Goal: Task Accomplishment & Management: Manage account settings

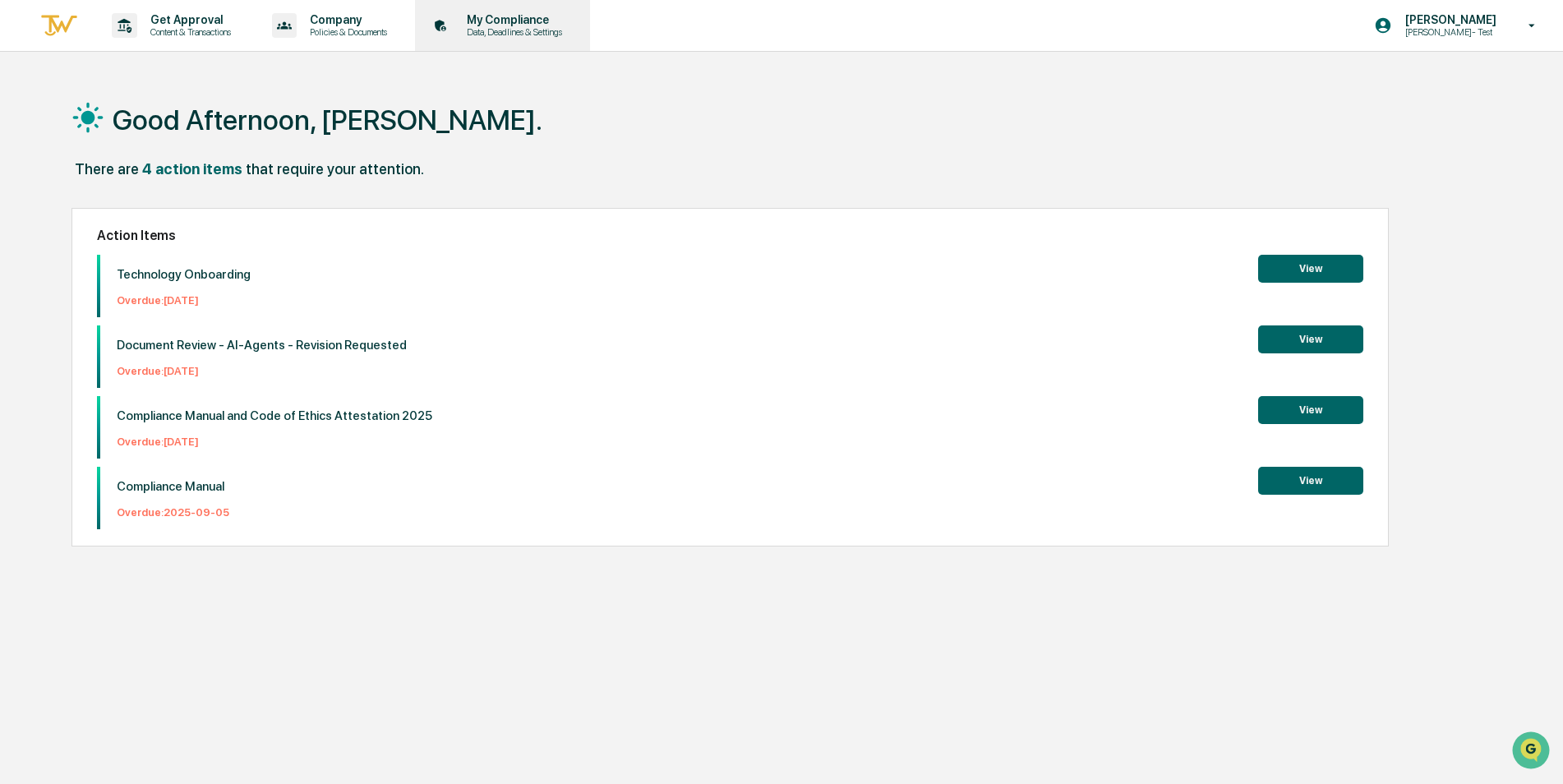
click at [522, 28] on p "Data, Deadlines & Settings" at bounding box center [512, 32] width 117 height 11
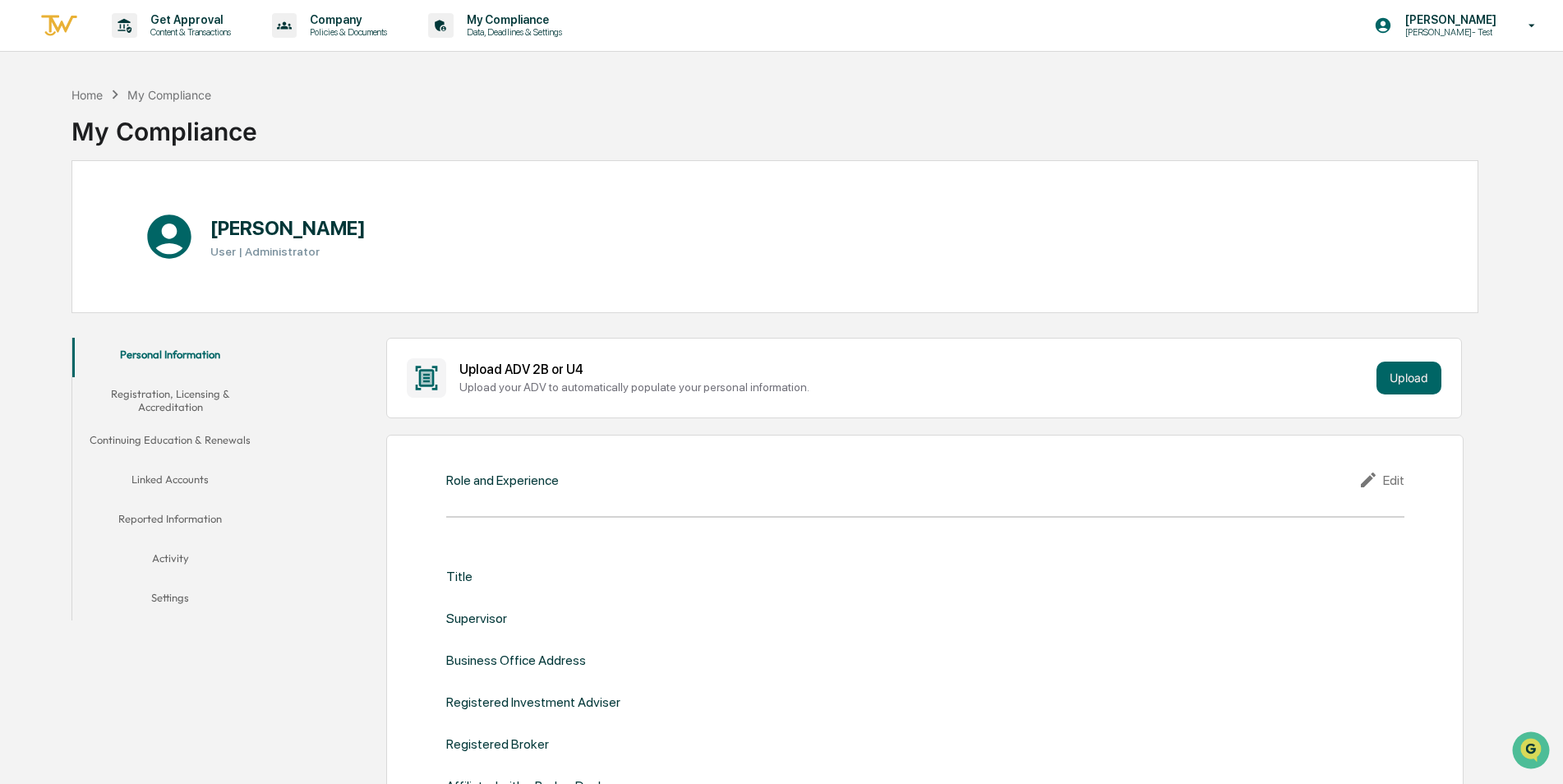
scroll to position [165, 0]
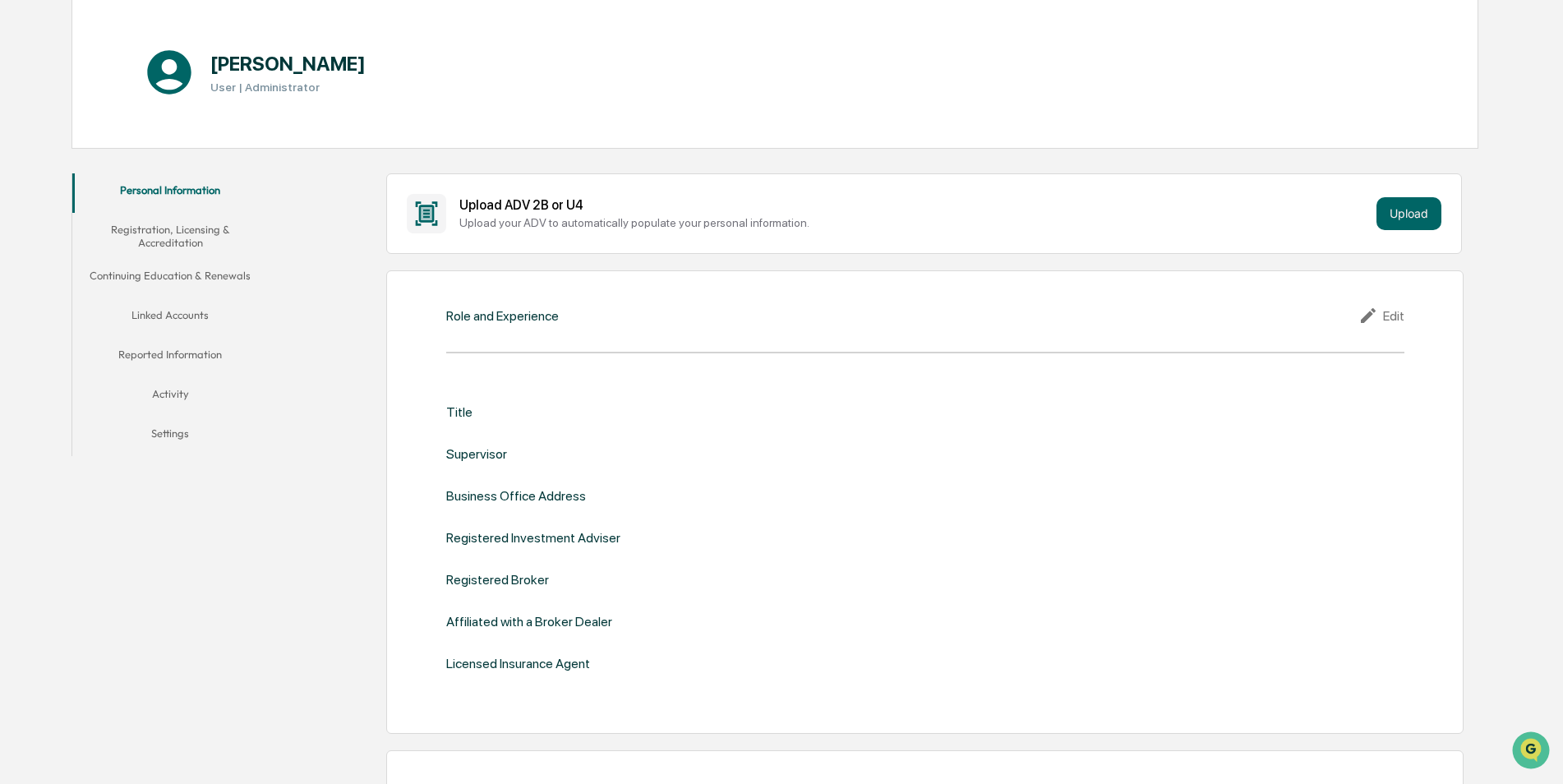
click at [168, 308] on button "Linked Accounts" at bounding box center [170, 318] width 197 height 39
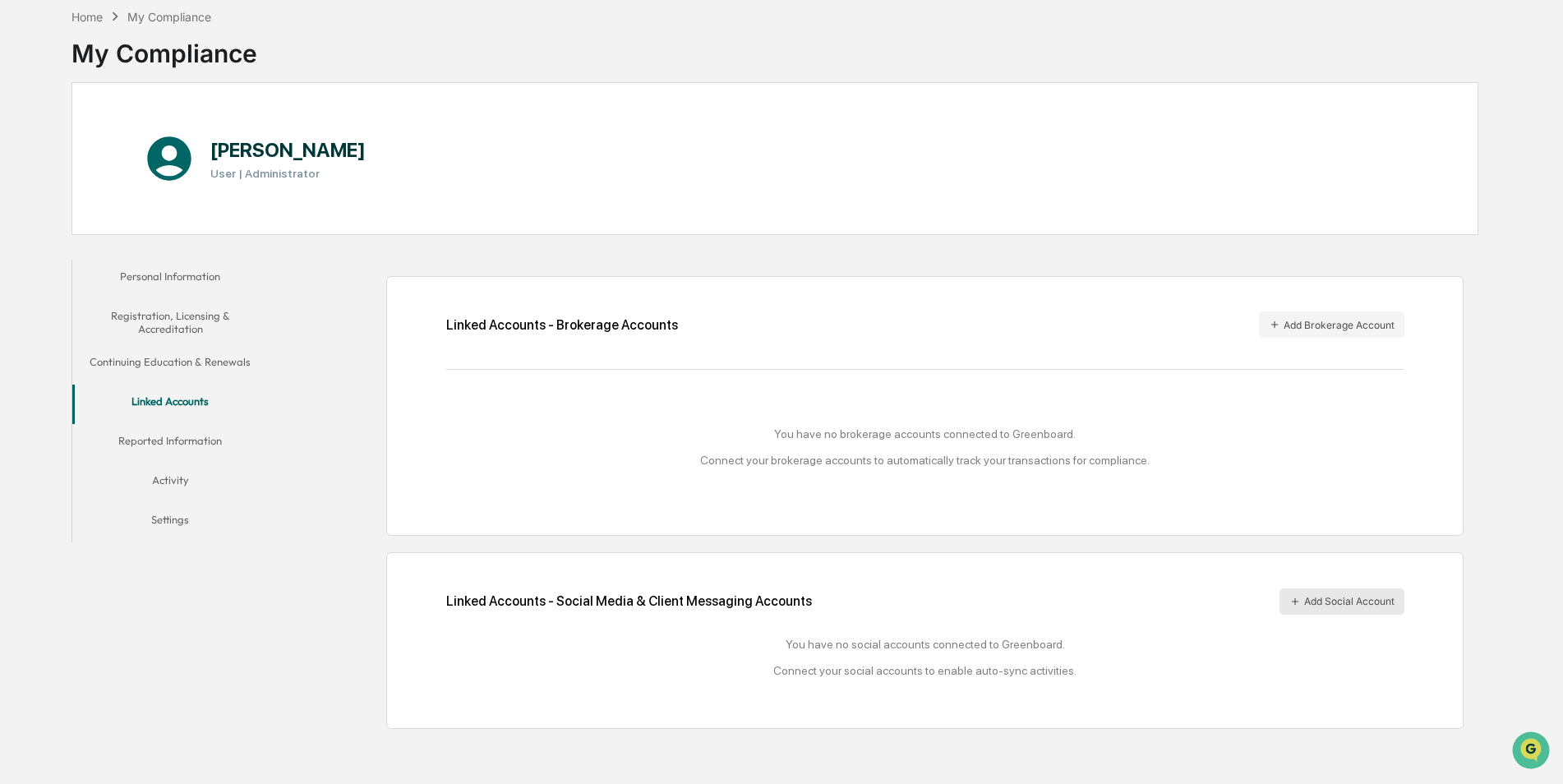
click at [1334, 603] on button "Add Social Account" at bounding box center [1342, 602] width 125 height 26
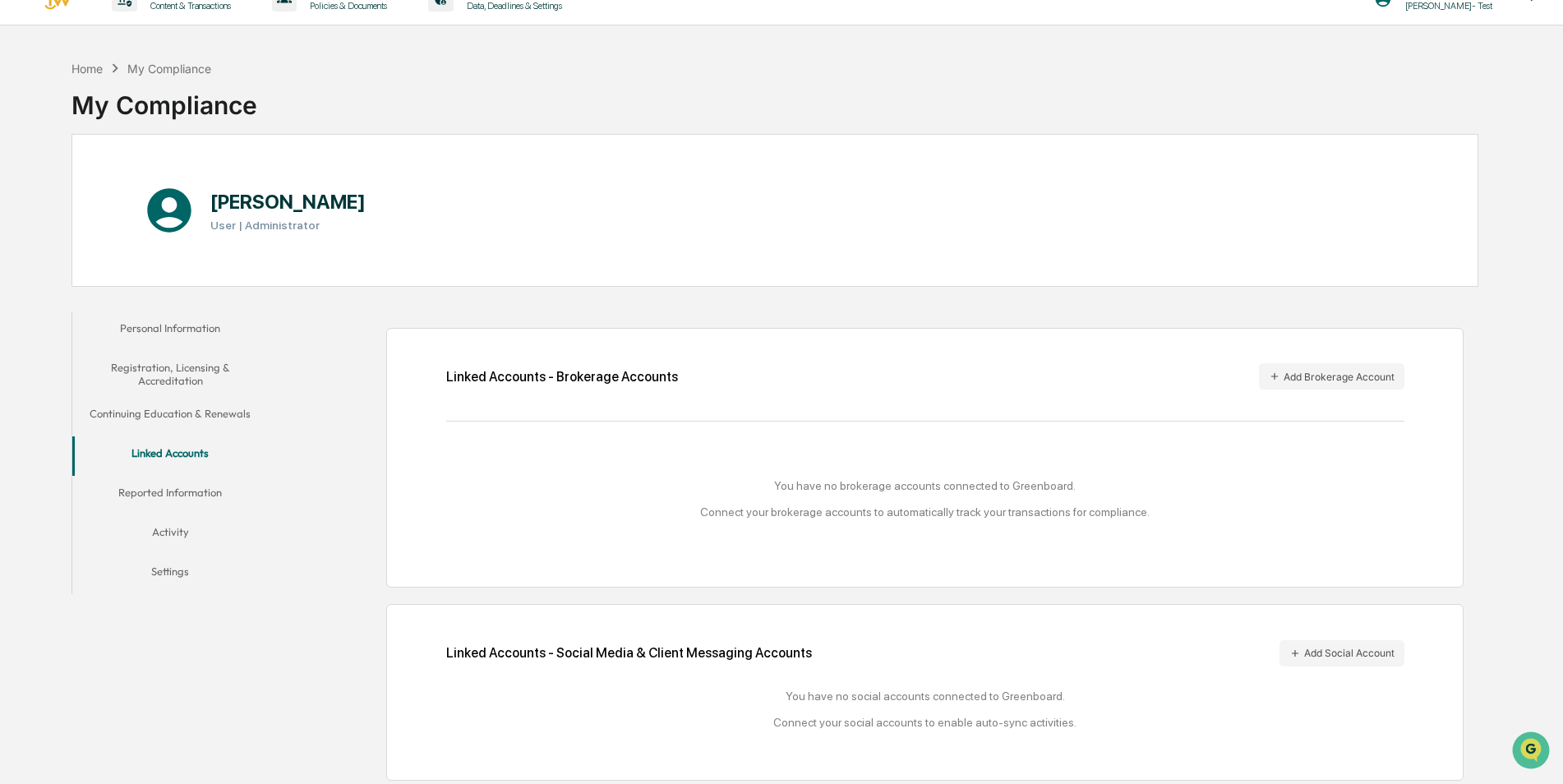
scroll to position [0, 0]
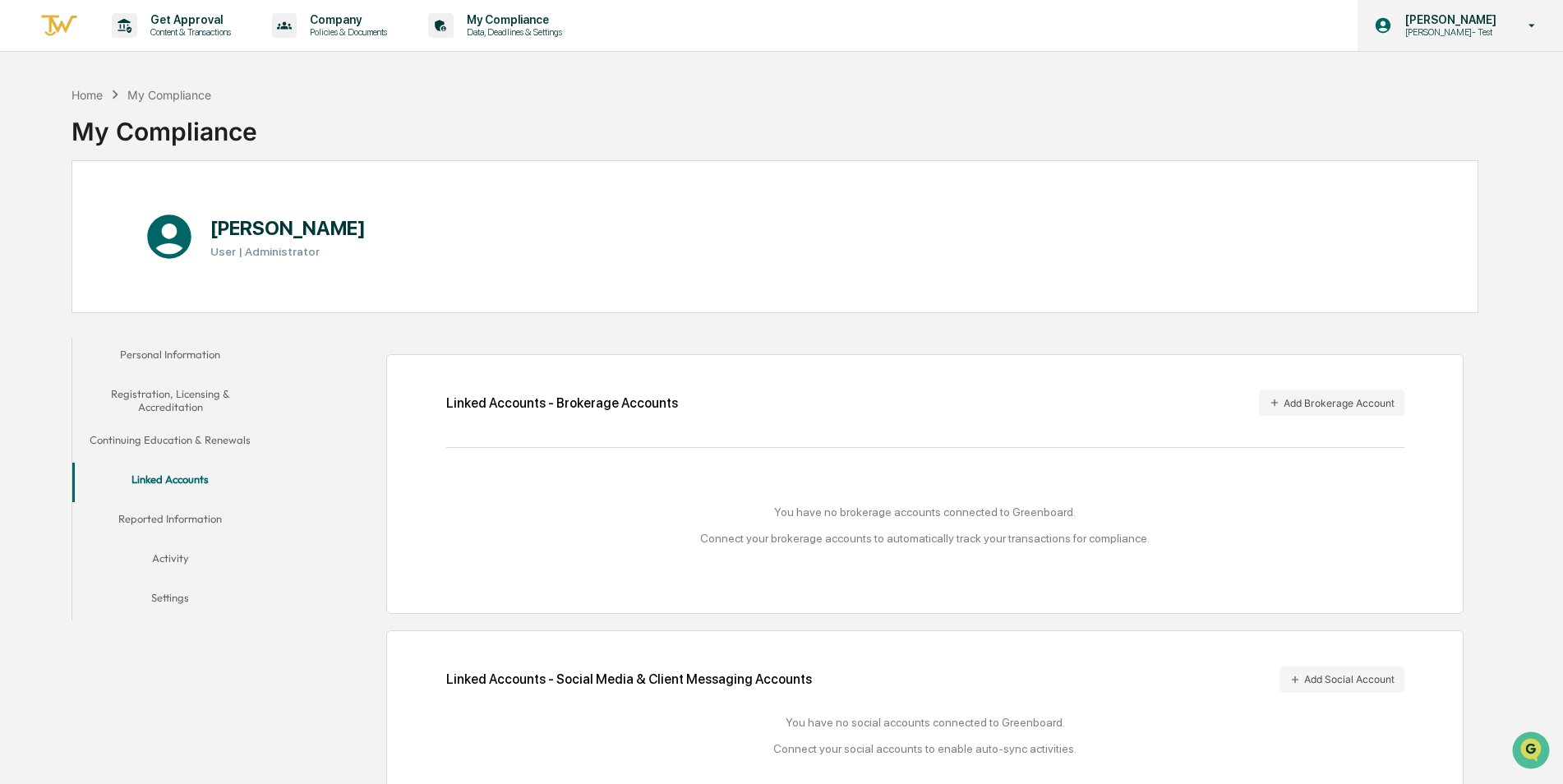
click at [1451, 42] on div "Caroline Iannucci Caroline- Test" at bounding box center [1460, 25] width 205 height 51
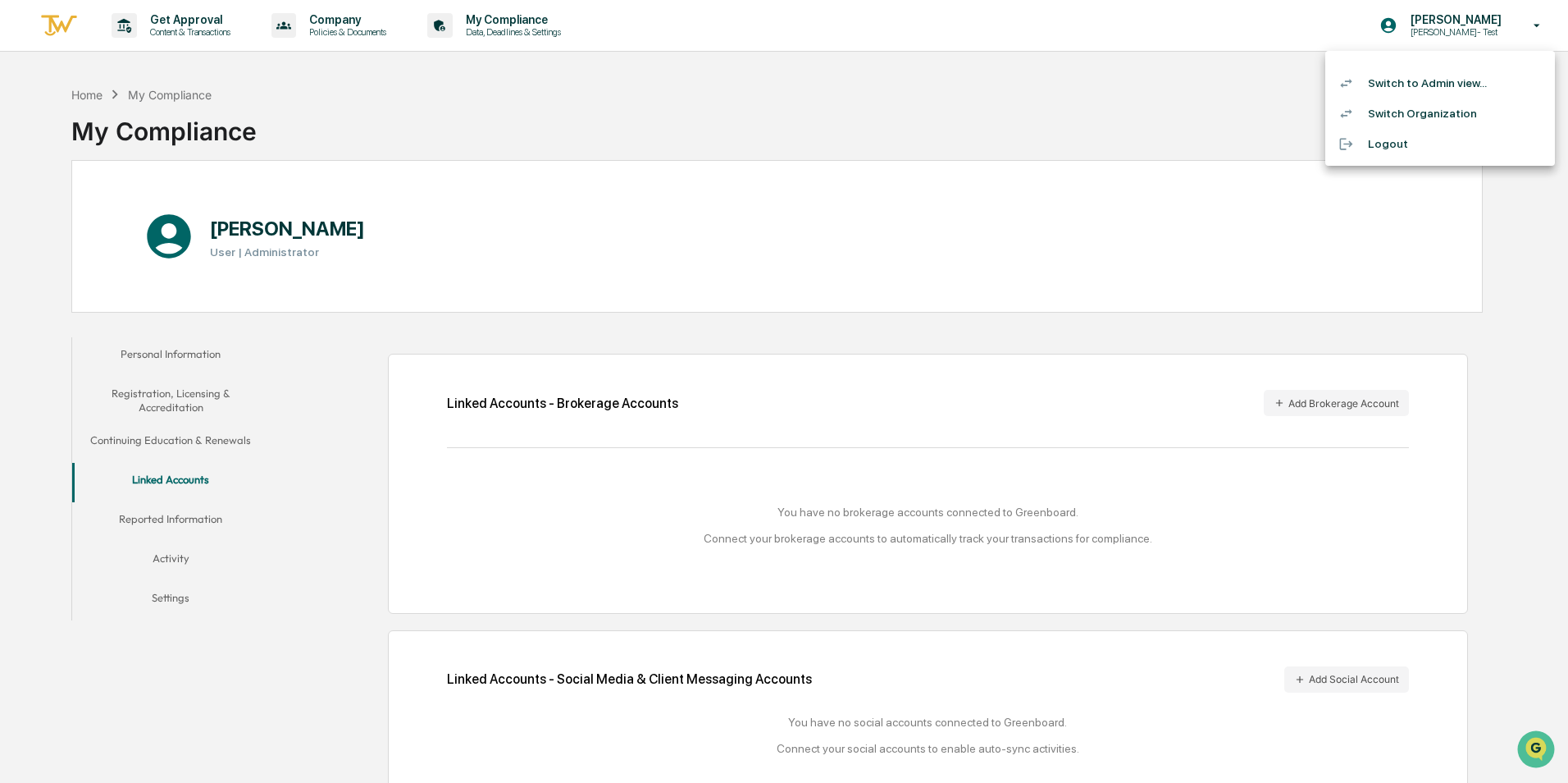
click at [1441, 78] on li "Switch to Admin view..." at bounding box center [1439, 84] width 230 height 30
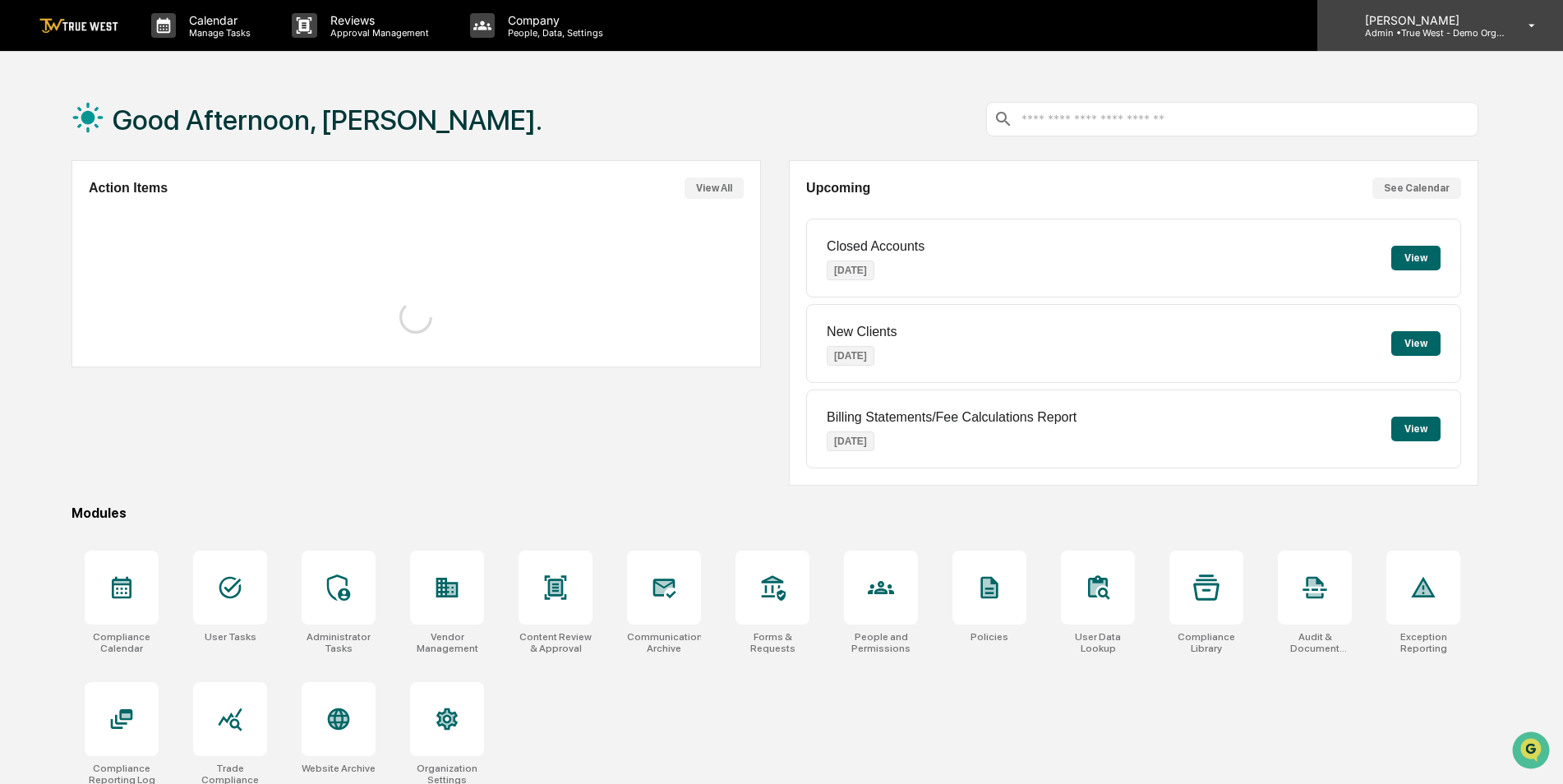
click at [1425, 29] on p "Admin • True West - Demo Organization" at bounding box center [1429, 33] width 153 height 11
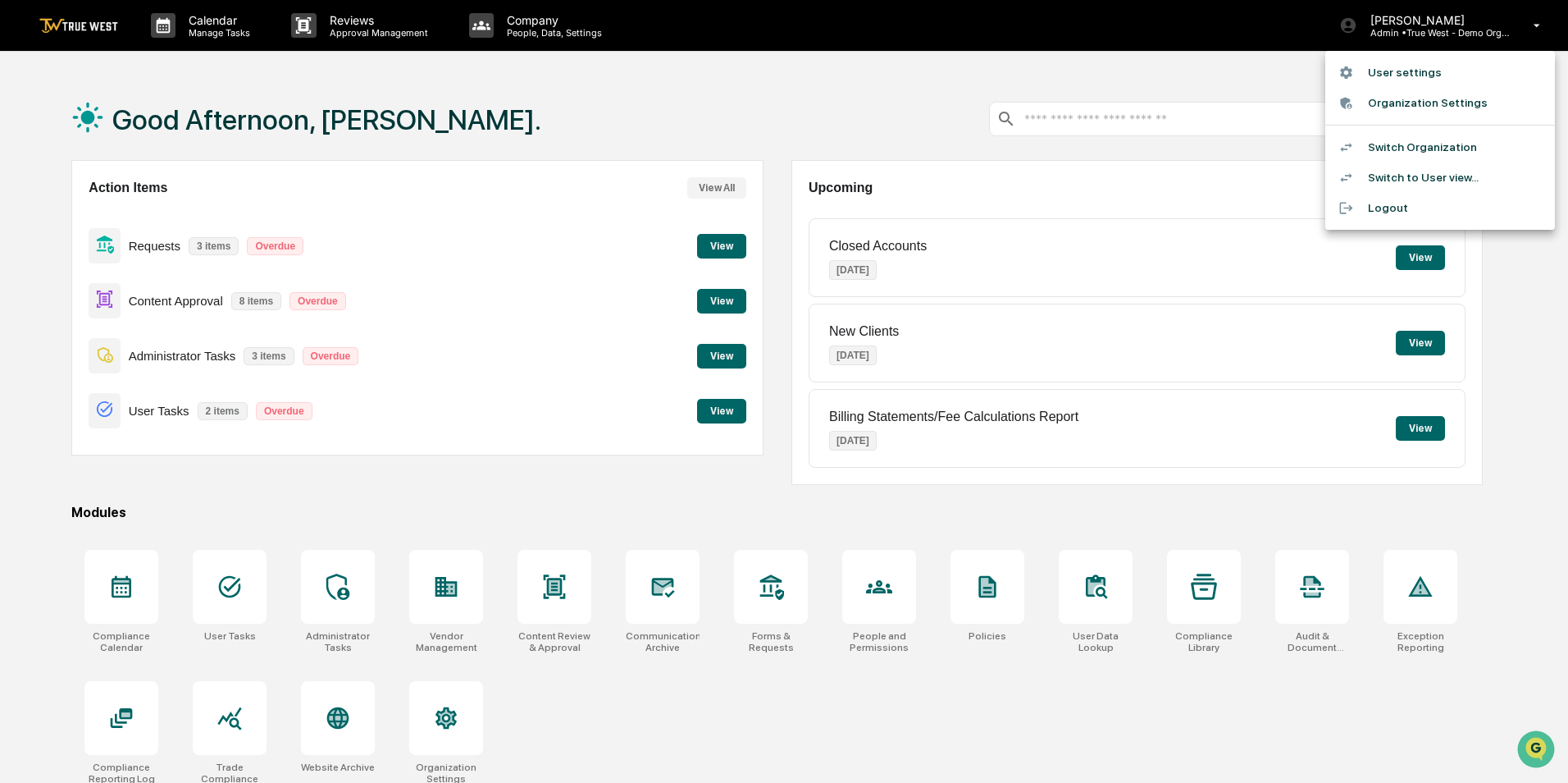
click at [1394, 99] on li "Organization Settings" at bounding box center [1439, 103] width 230 height 30
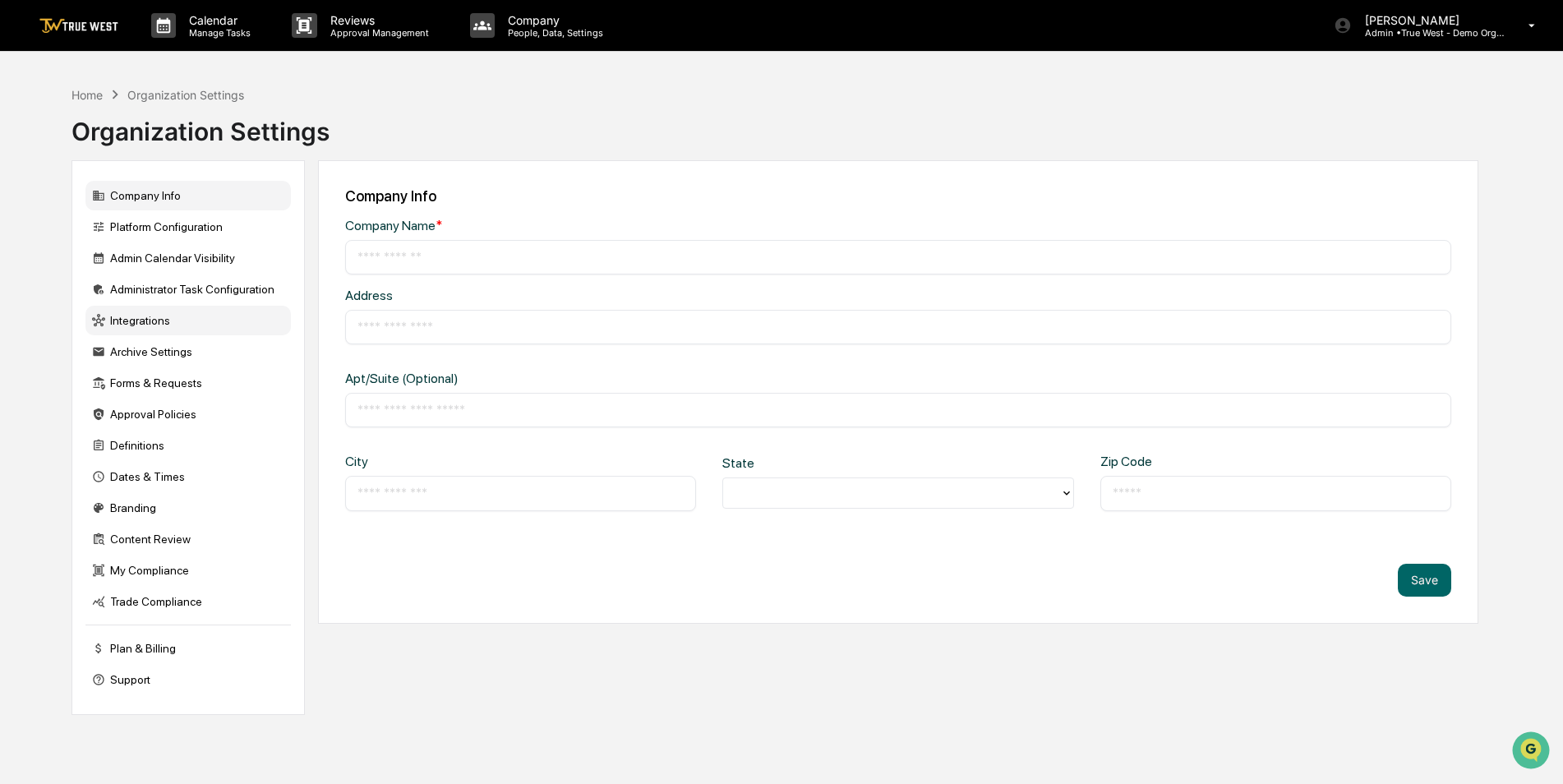
type input "**********"
type input "*********"
type input "******"
type input "*****"
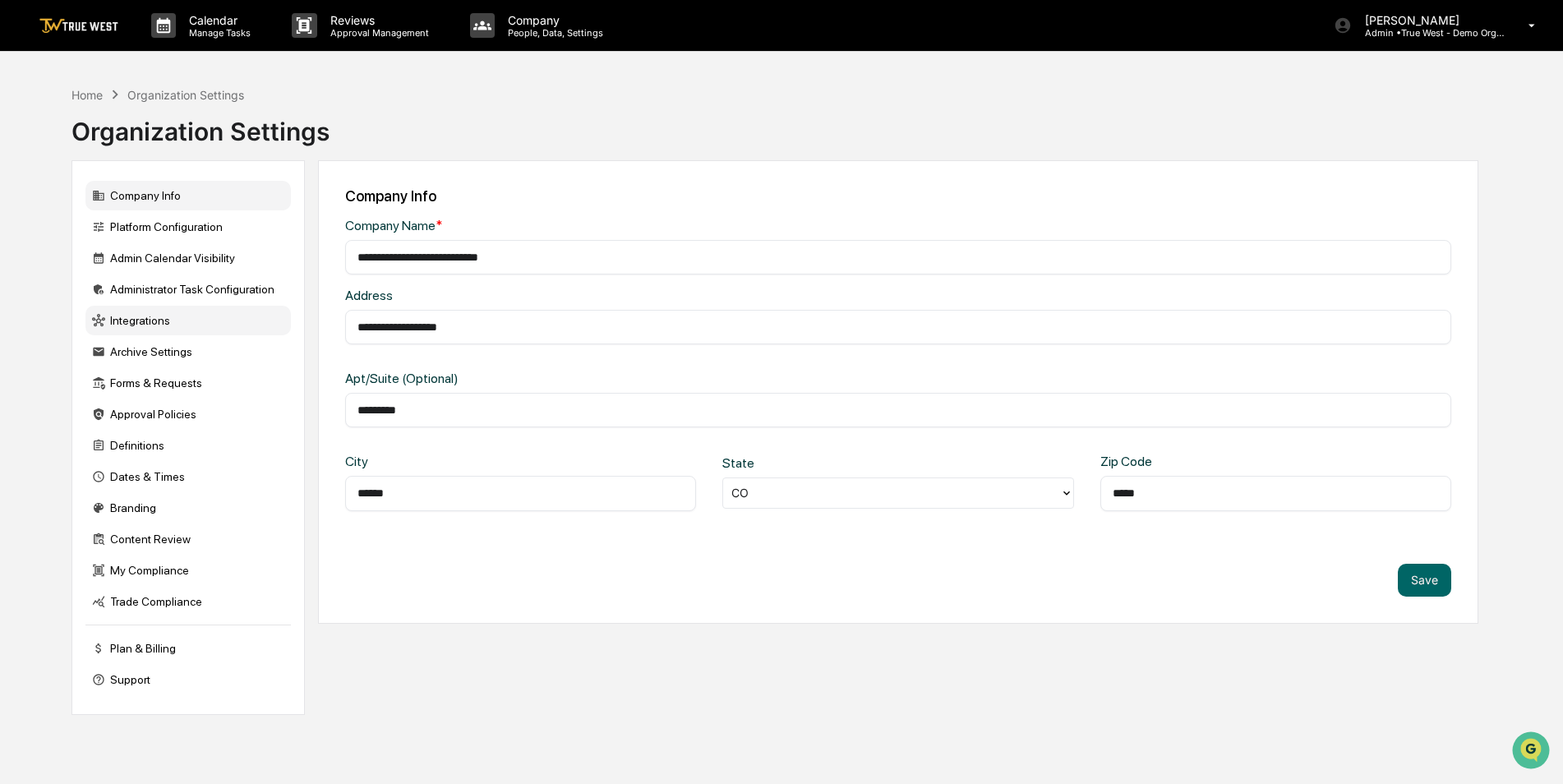
click at [136, 326] on div "Integrations" at bounding box center [188, 320] width 205 height 29
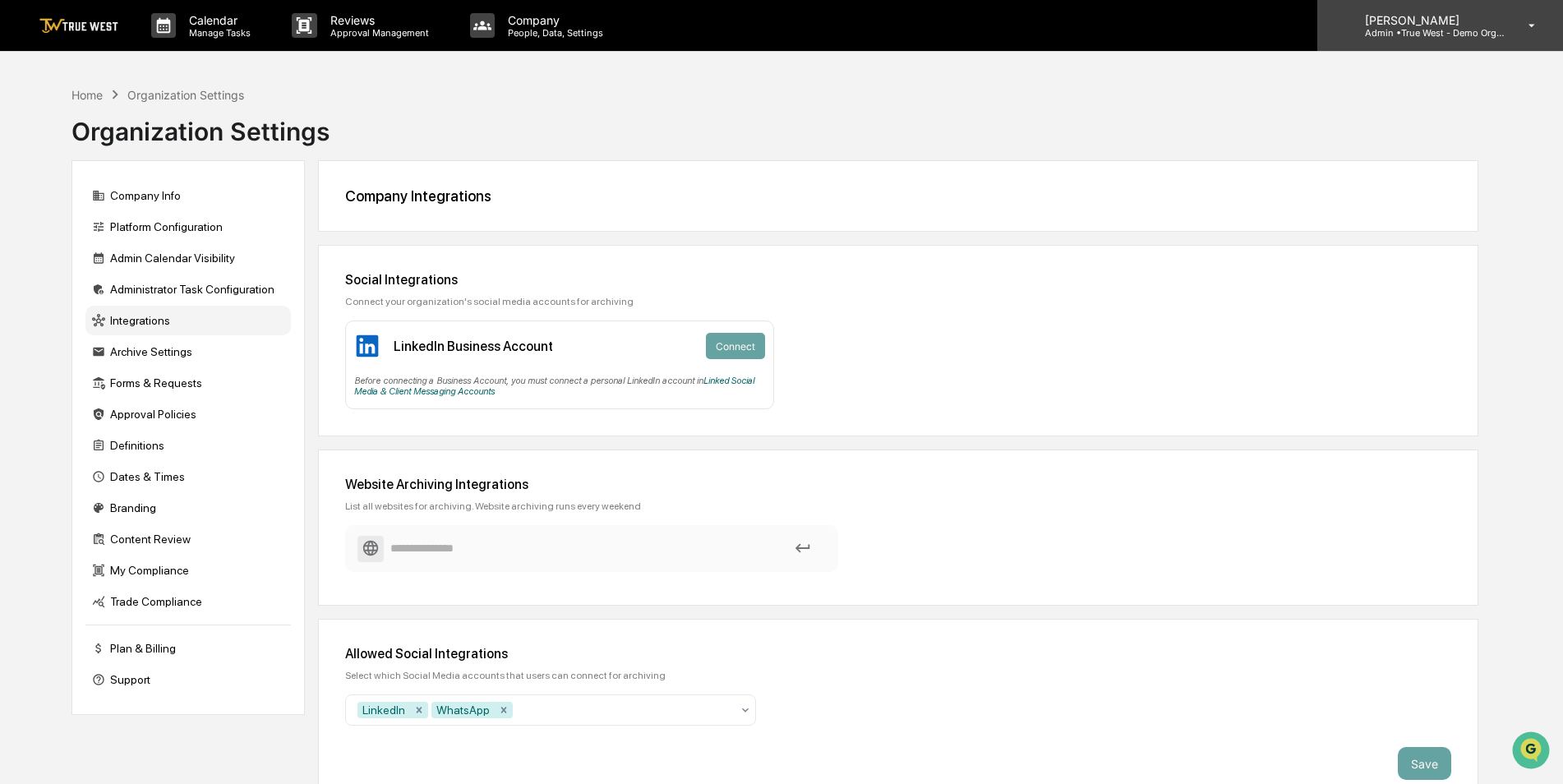
click at [1437, 23] on p "[PERSON_NAME]" at bounding box center [1429, 20] width 153 height 14
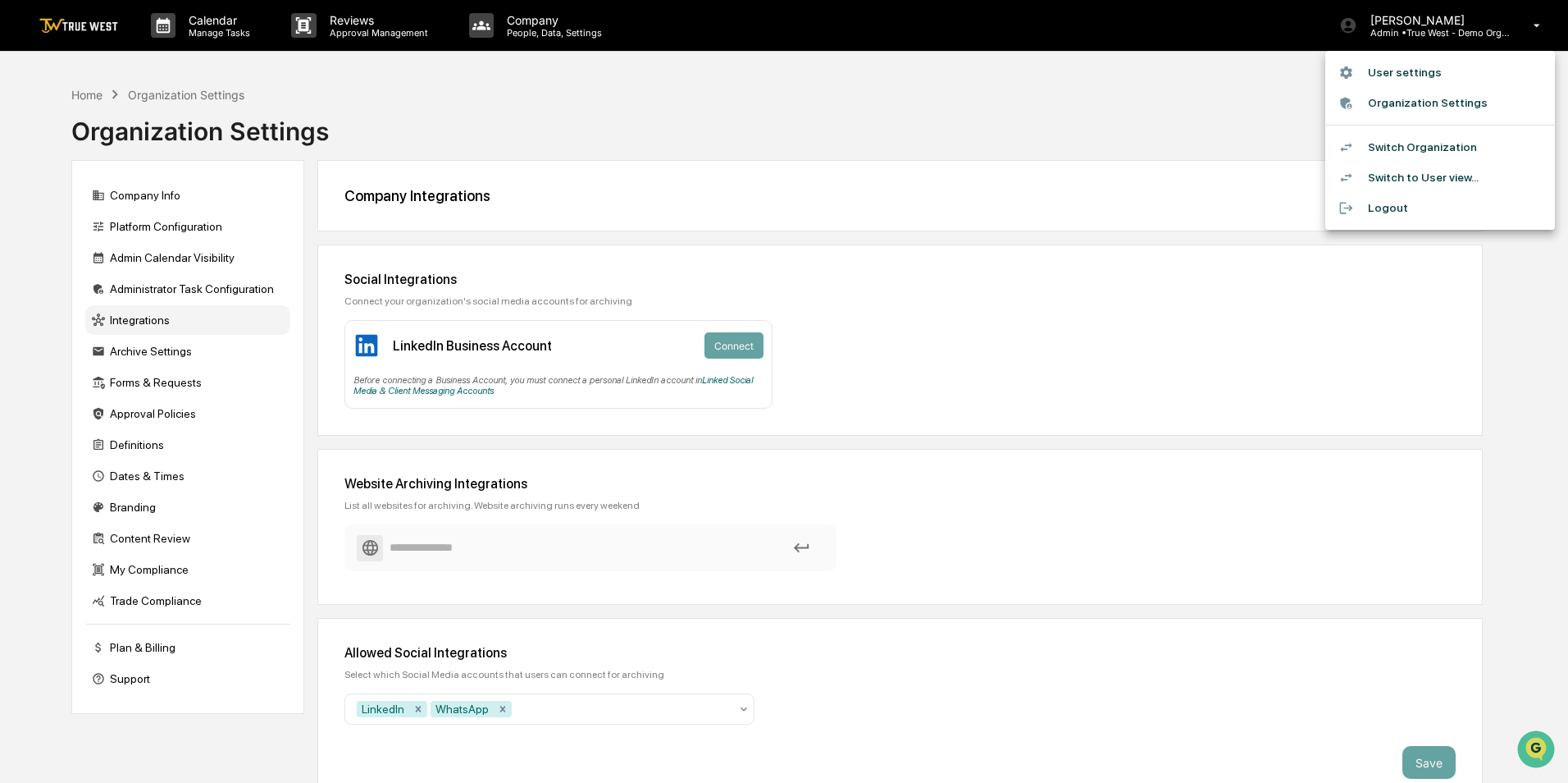
click at [71, 111] on div at bounding box center [784, 392] width 1568 height 783
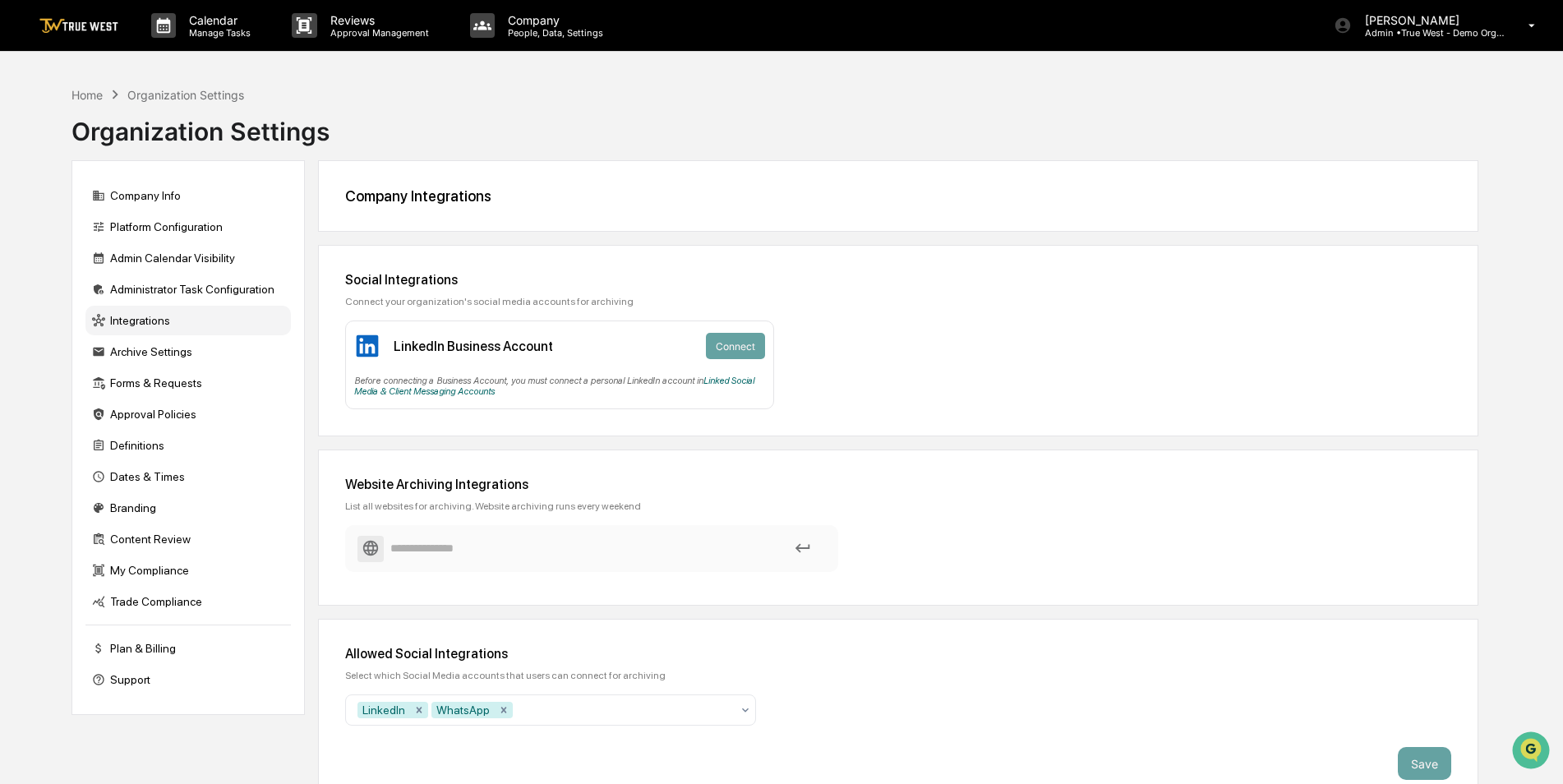
click at [91, 94] on div "Home" at bounding box center [87, 95] width 31 height 14
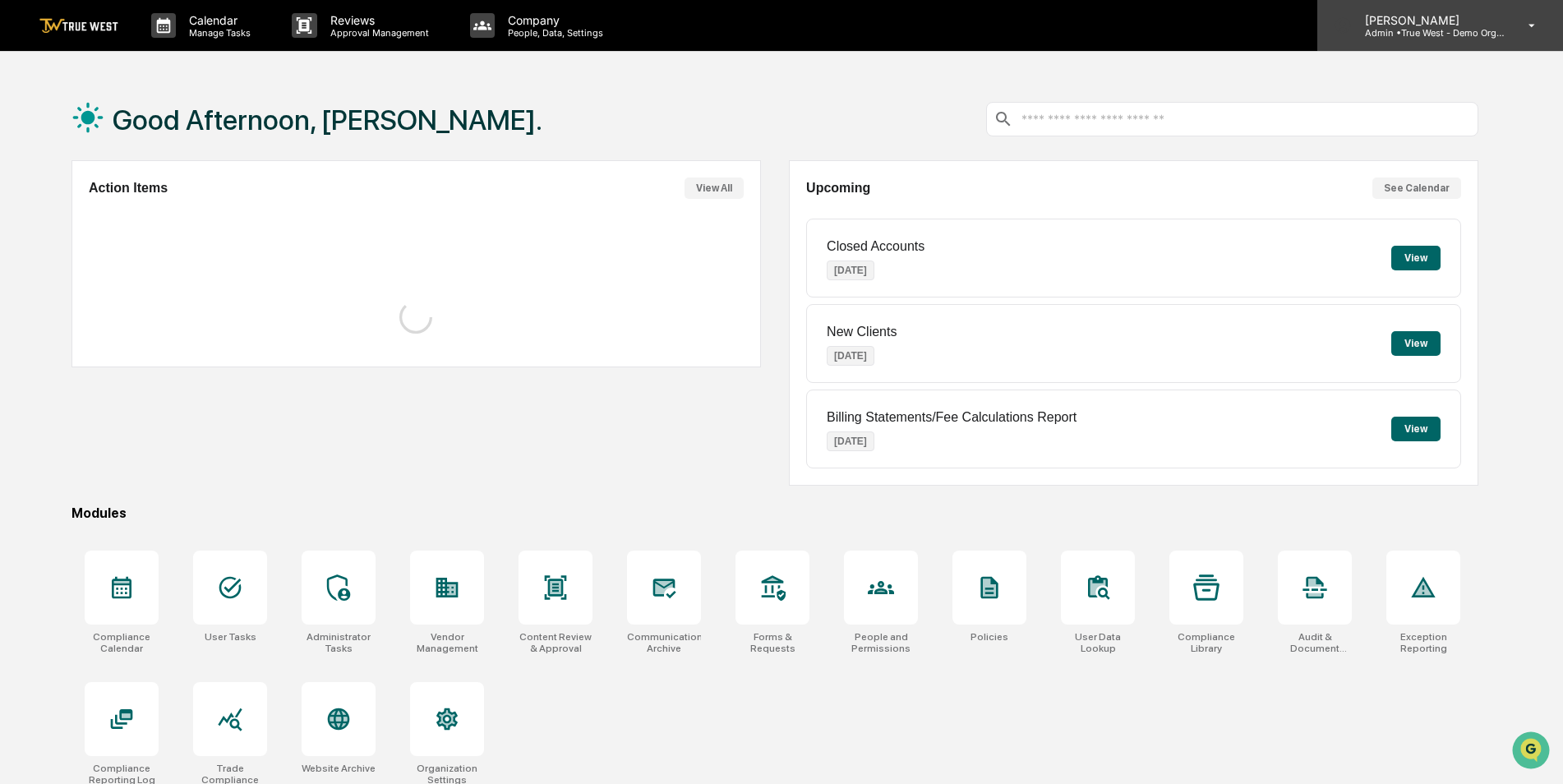
click at [1450, 34] on p "Admin • True West - Demo Organization" at bounding box center [1429, 33] width 153 height 11
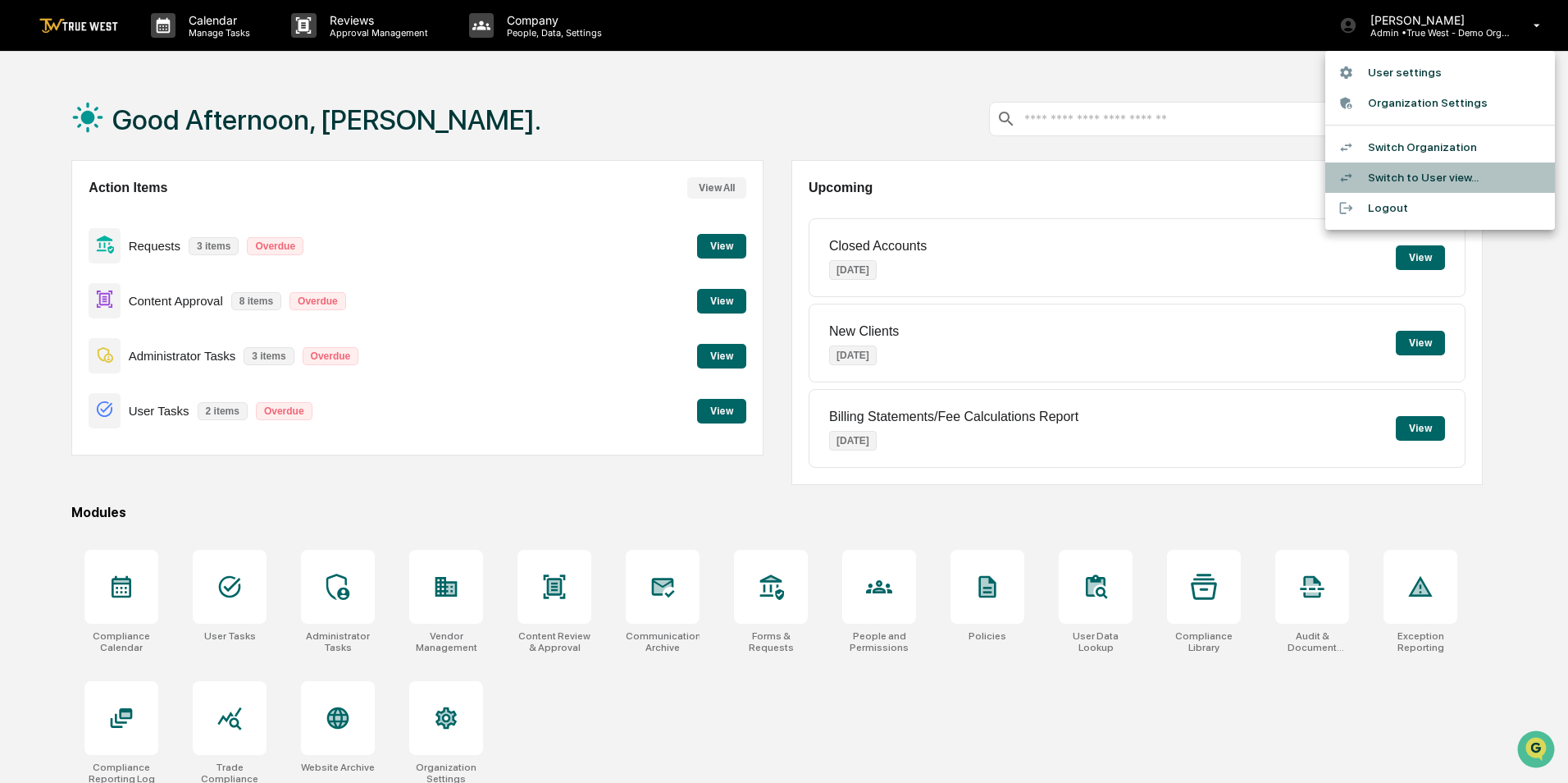
click at [1427, 175] on li "Switch to User view..." at bounding box center [1439, 177] width 230 height 30
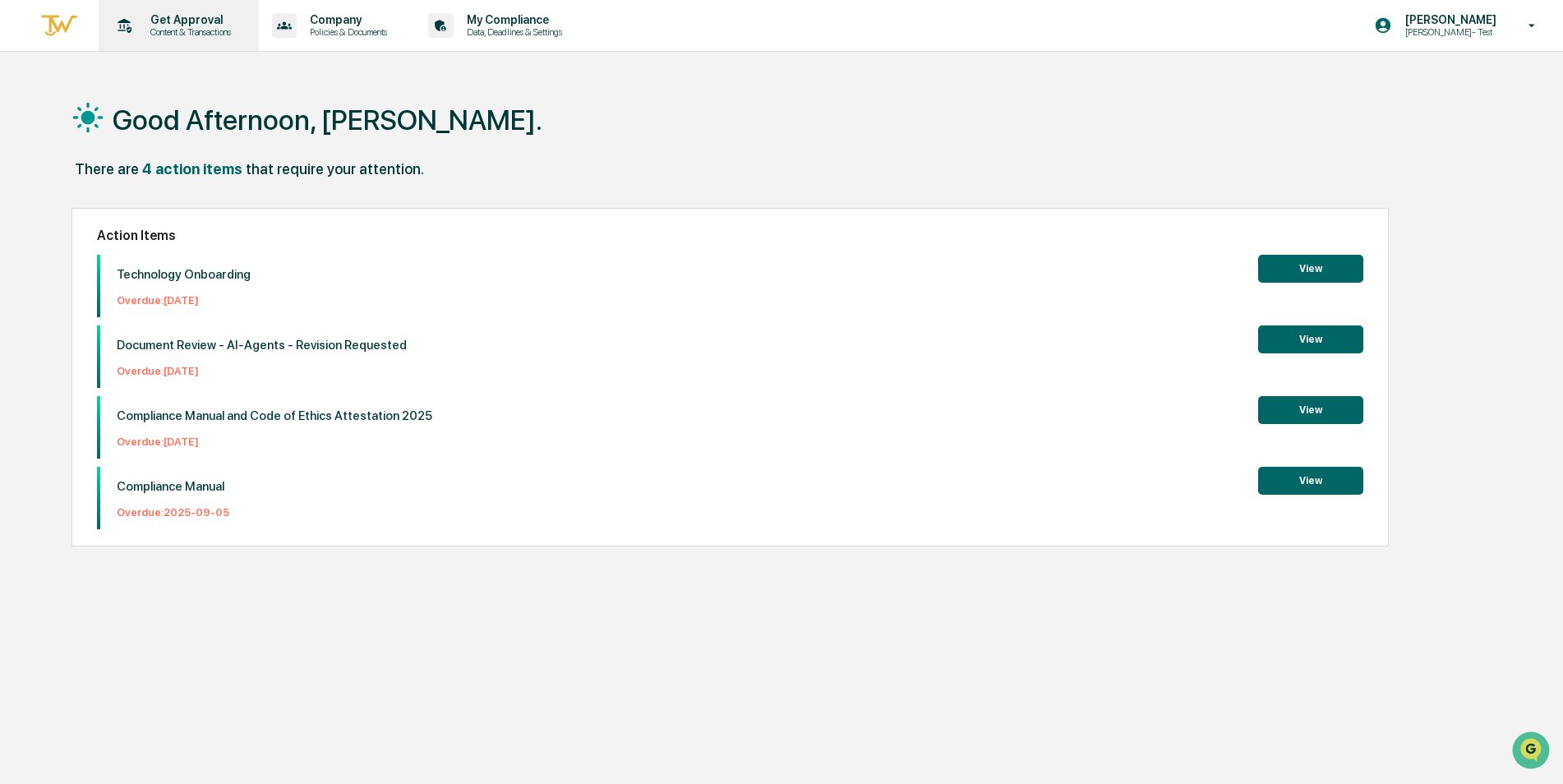
click at [193, 30] on p "Content & Transactions" at bounding box center [188, 32] width 102 height 11
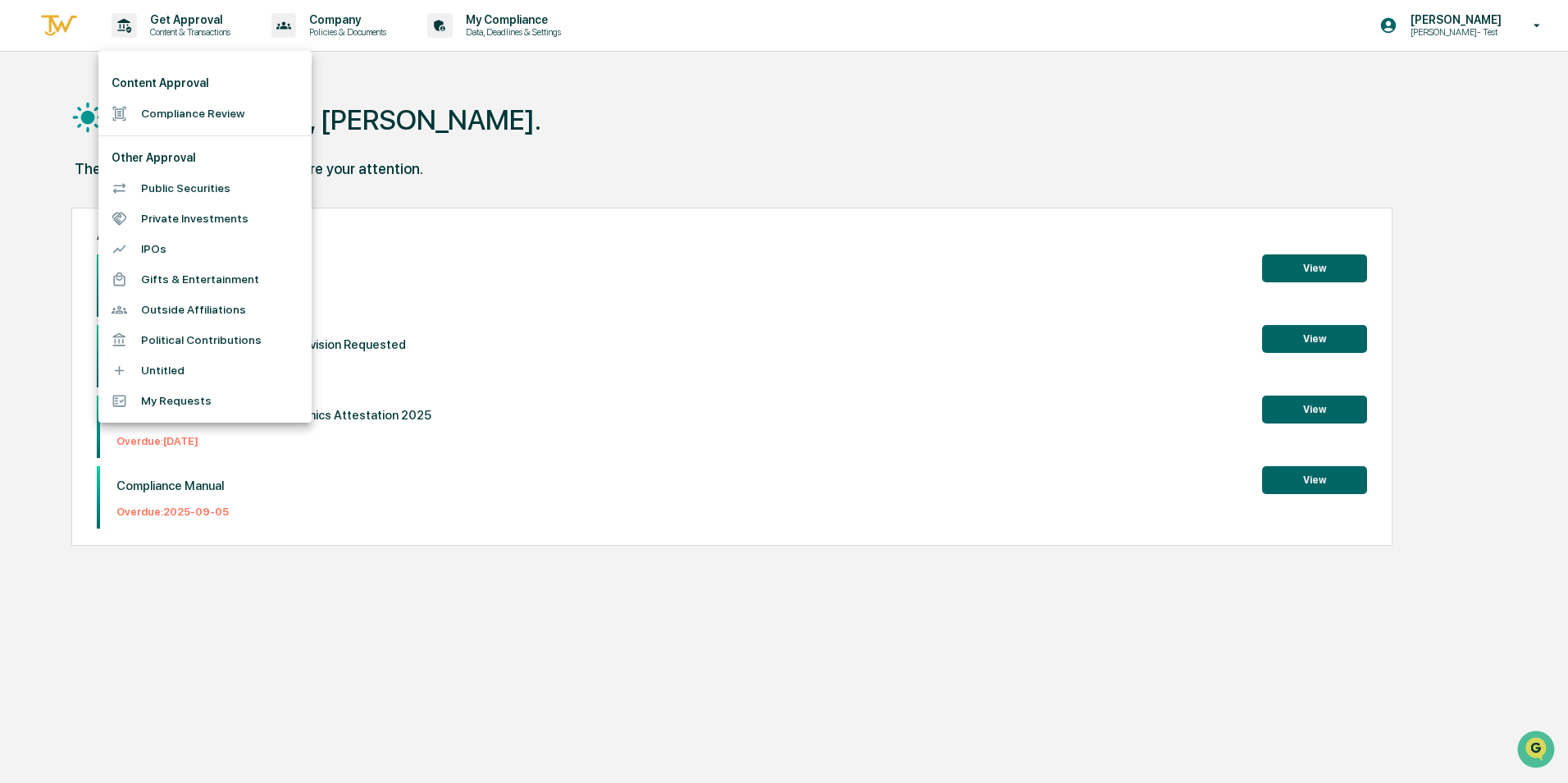
click at [160, 113] on li "Compliance Review" at bounding box center [205, 114] width 213 height 30
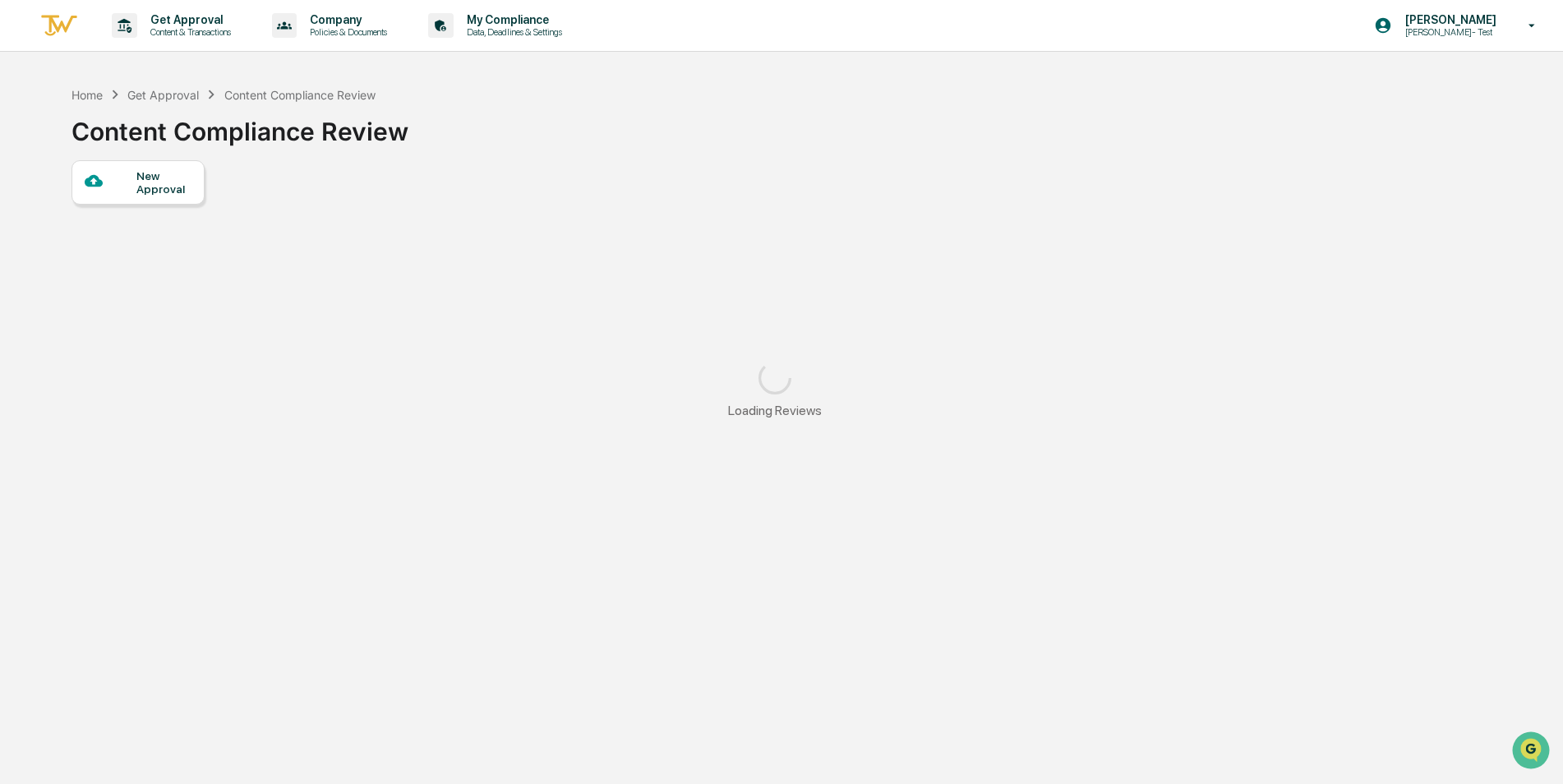
click at [150, 180] on div "New Approval" at bounding box center [164, 182] width 55 height 26
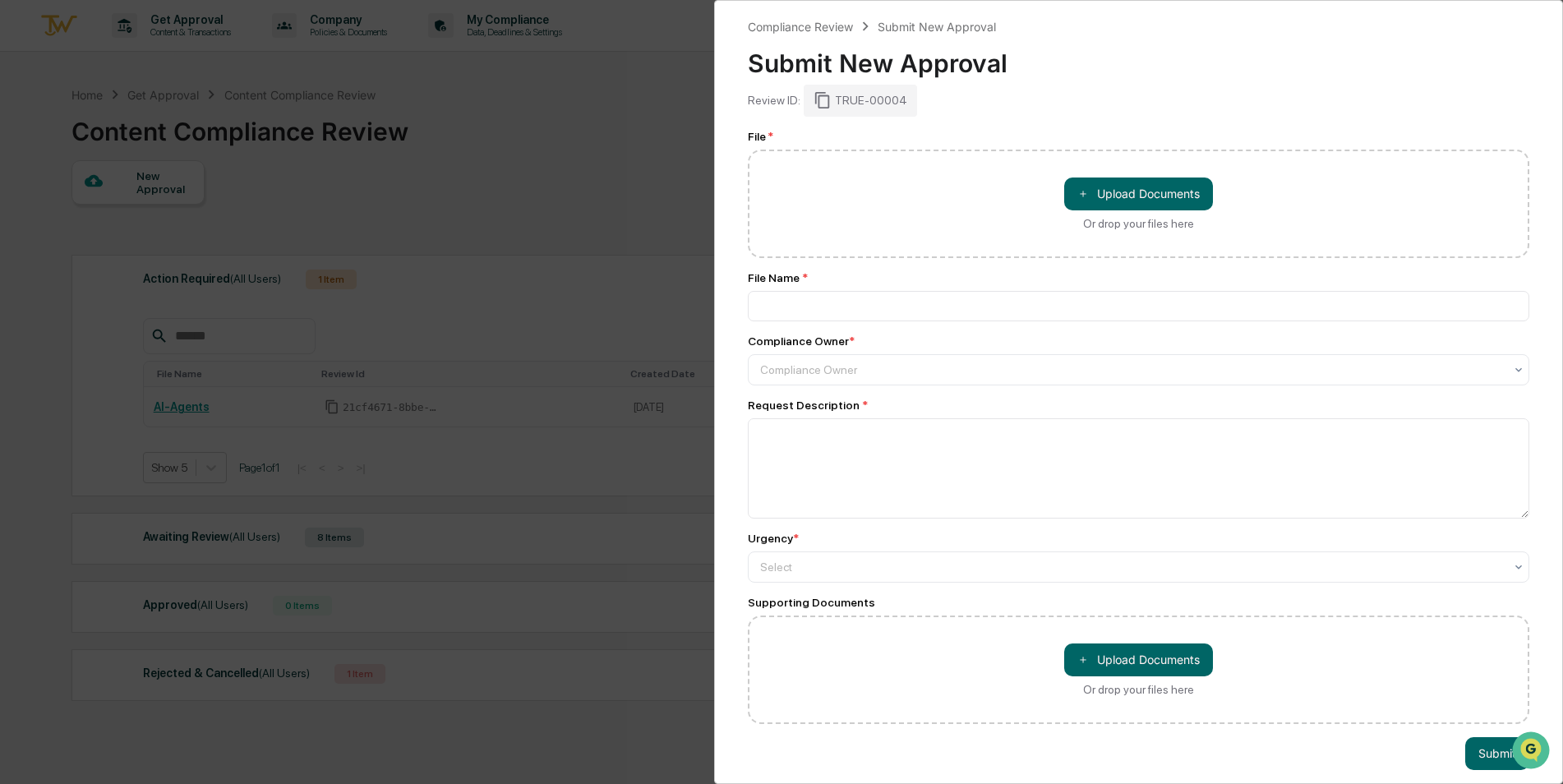
click at [518, 167] on div "Compliance Review Submit New Approval Submit New Approval Review ID: TRUE-00004…" at bounding box center [782, 392] width 1563 height 784
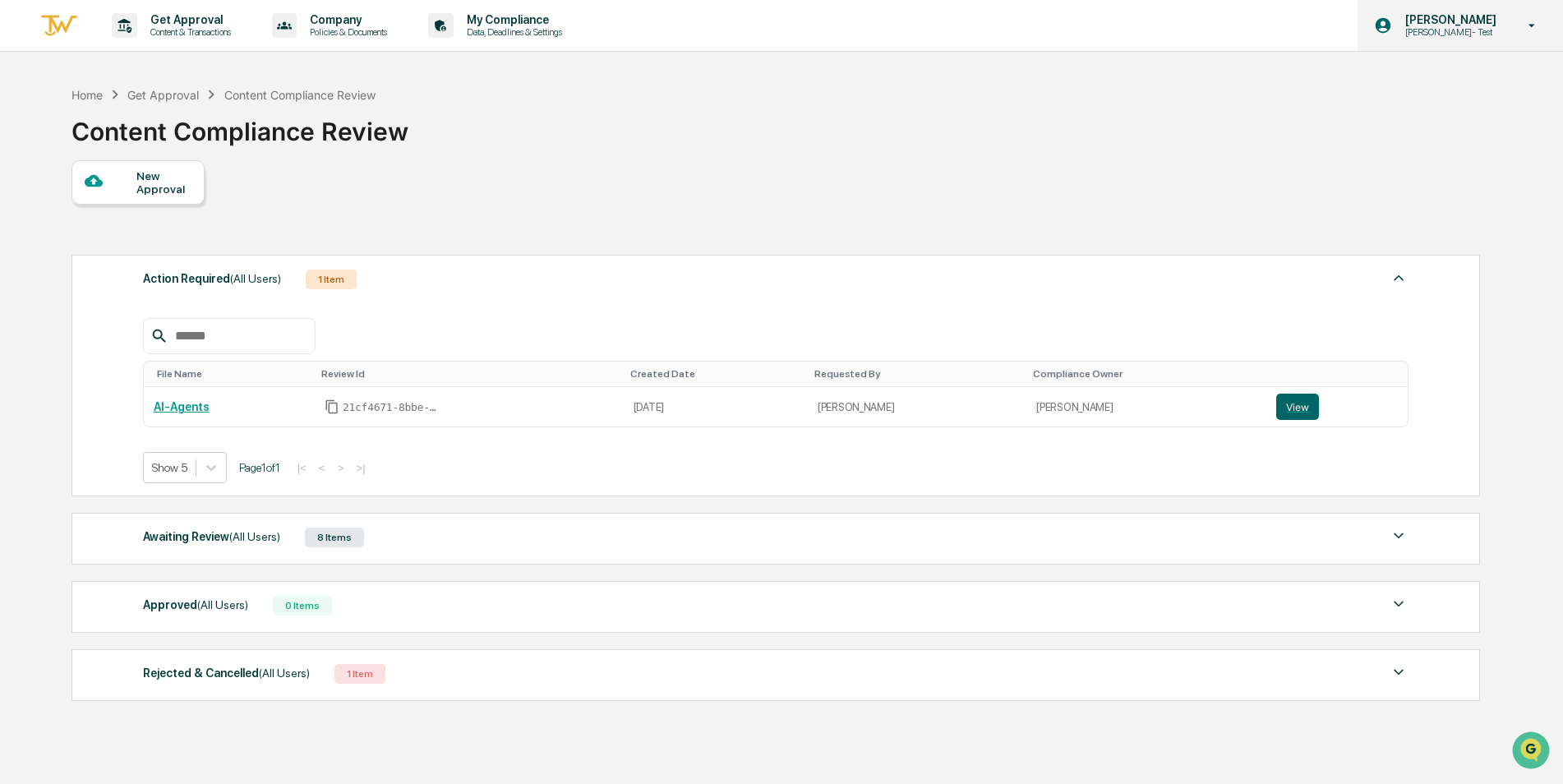
click at [1456, 26] on p "Caroline- Test" at bounding box center [1448, 32] width 113 height 11
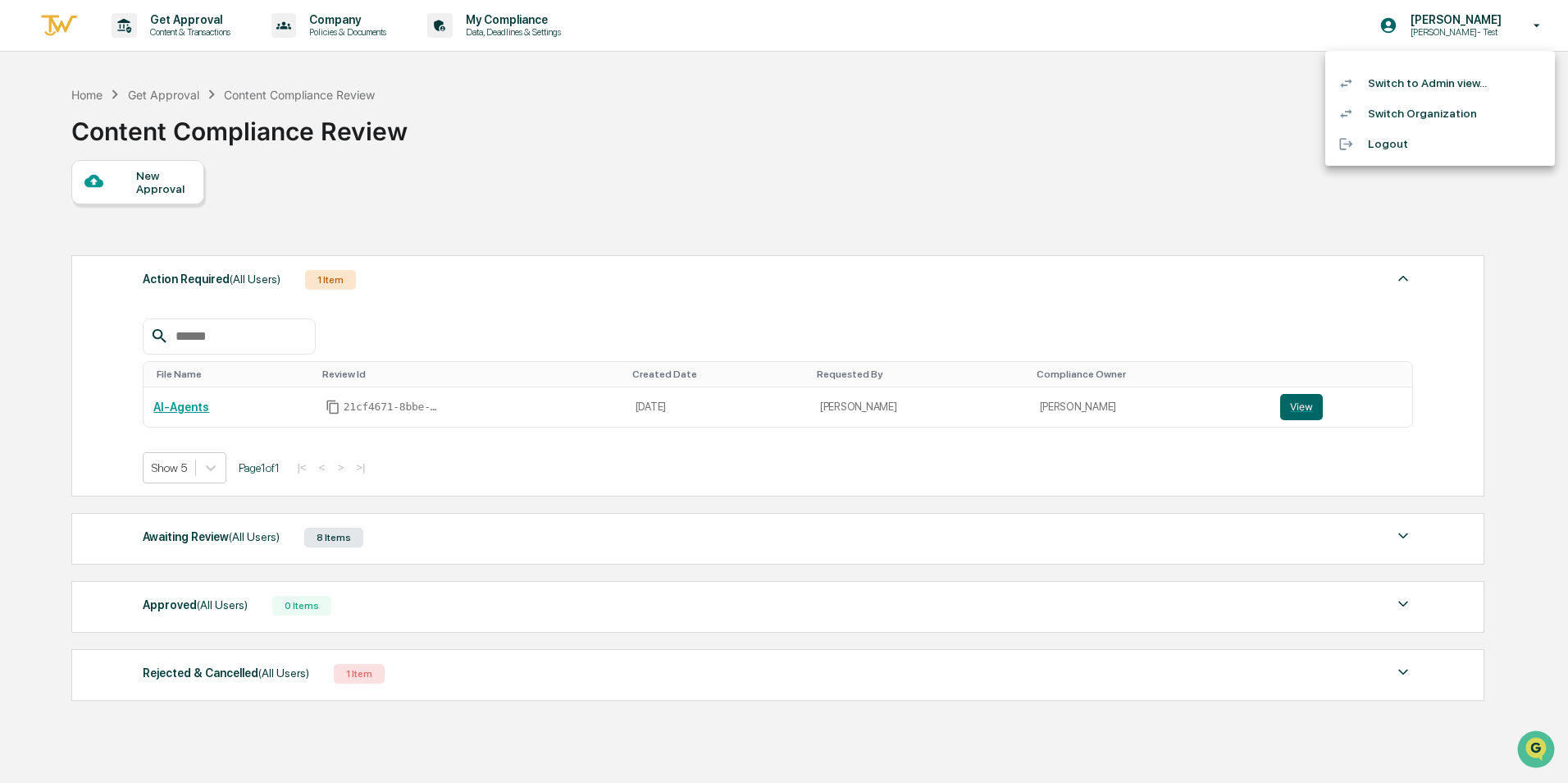
click at [1441, 82] on li "Switch to Admin view..." at bounding box center [1439, 84] width 230 height 30
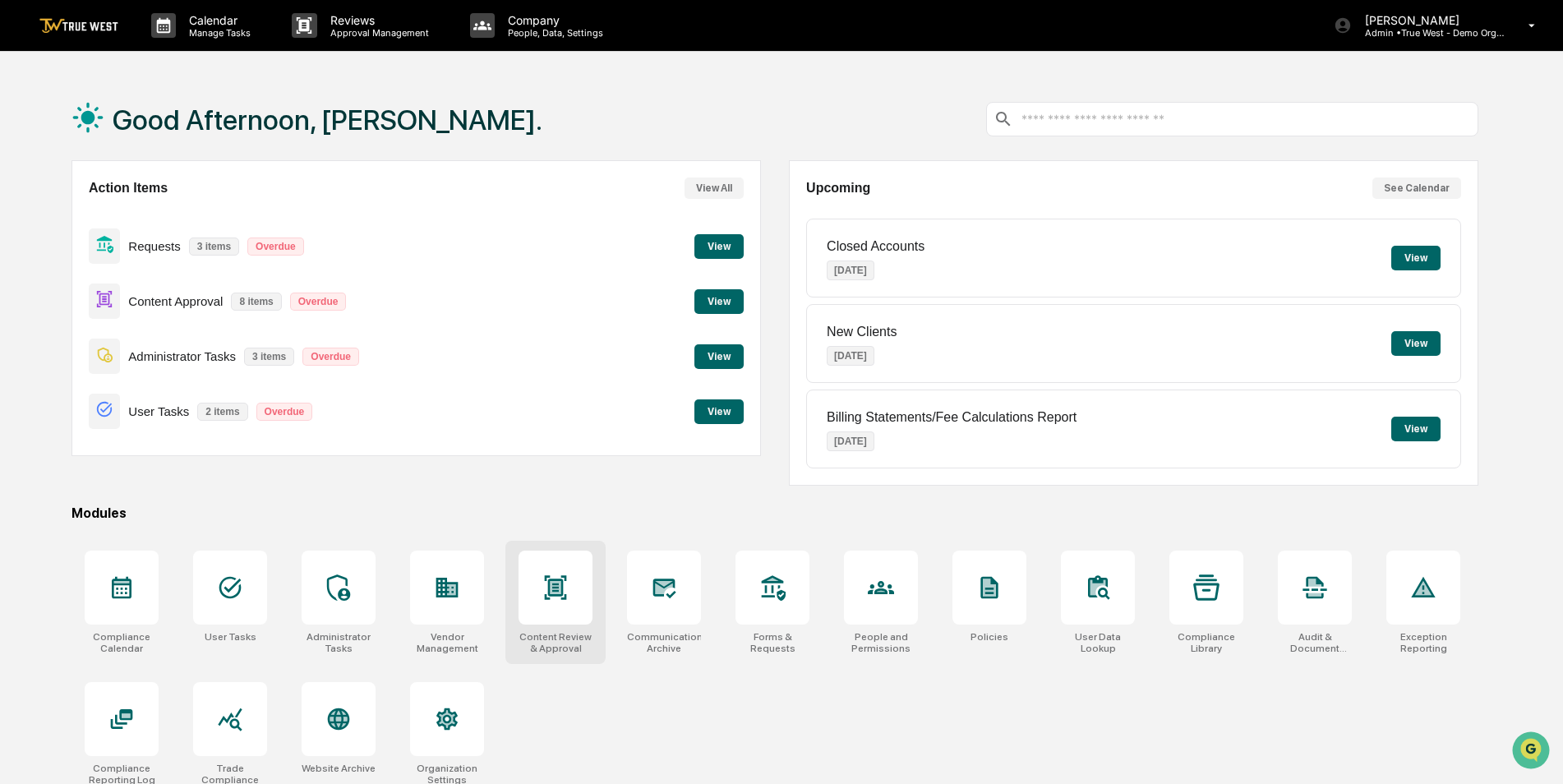
click at [560, 588] on icon at bounding box center [555, 588] width 10 height 13
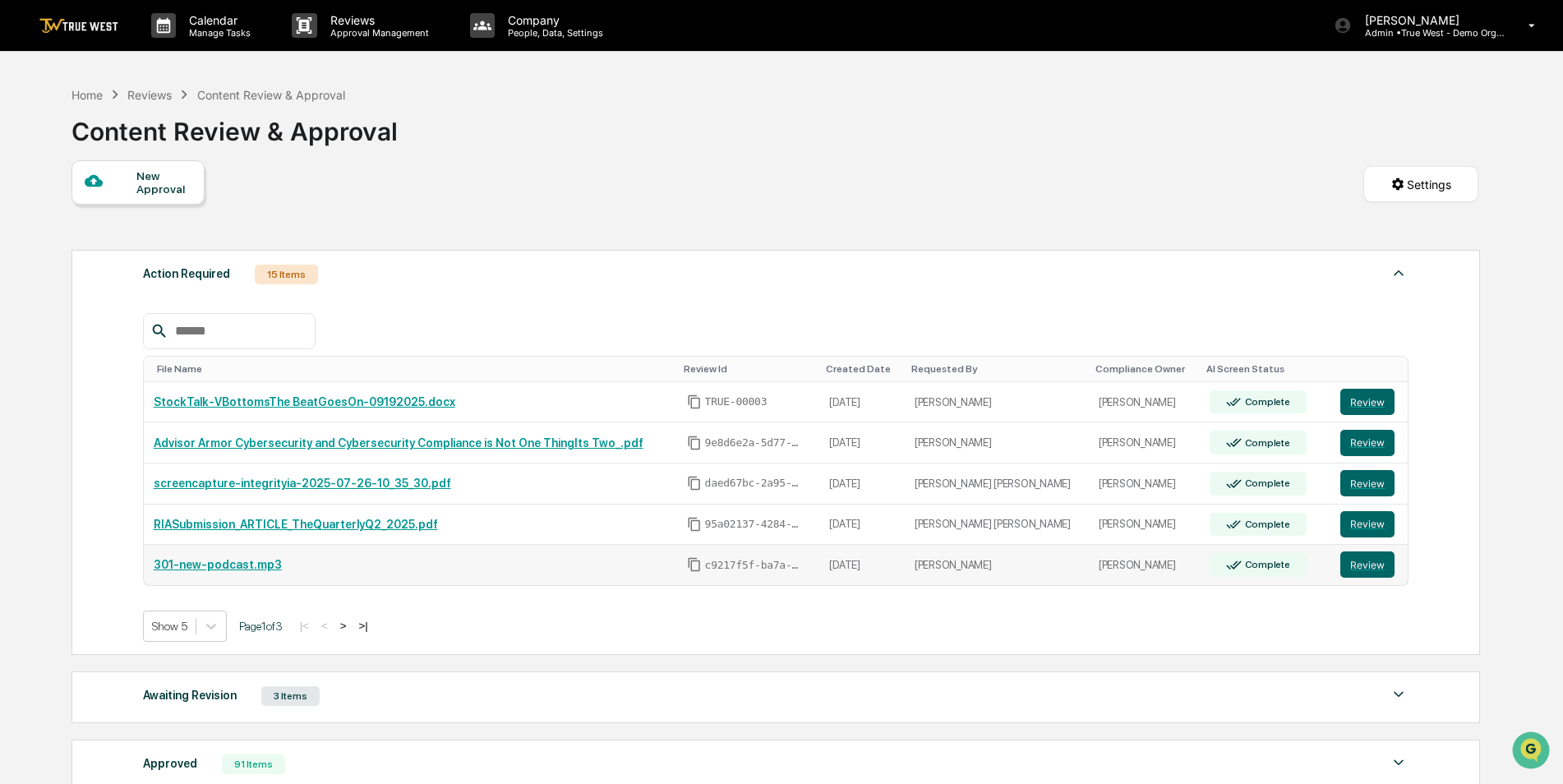
click at [232, 563] on link "301-new-podcast.mp3" at bounding box center [217, 564] width 128 height 13
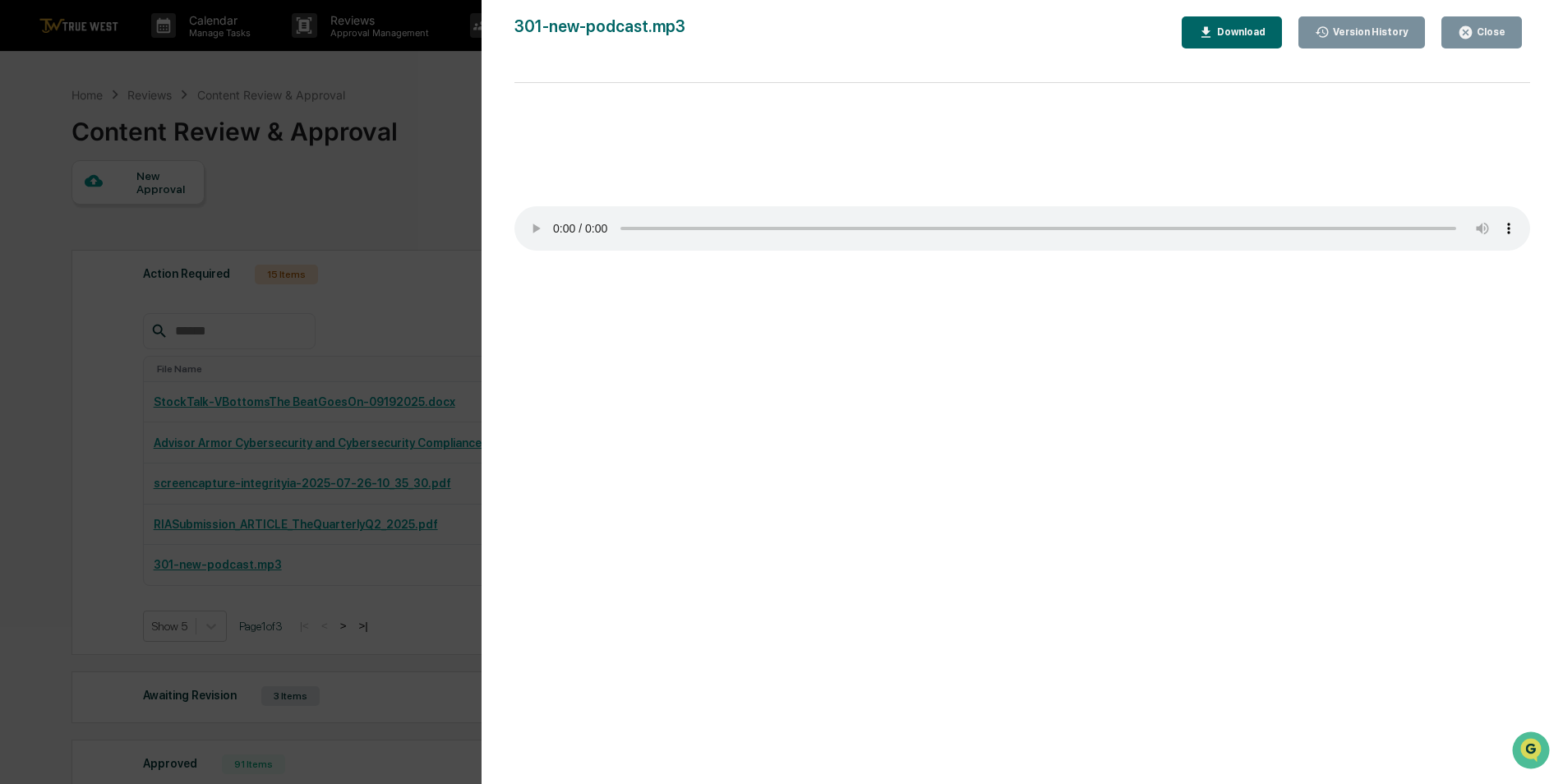
click at [442, 133] on div "Version History 05/13/2025, 04:47 PM Caroline Iannucci 301-new-podcast.mp3 Clos…" at bounding box center [782, 392] width 1563 height 784
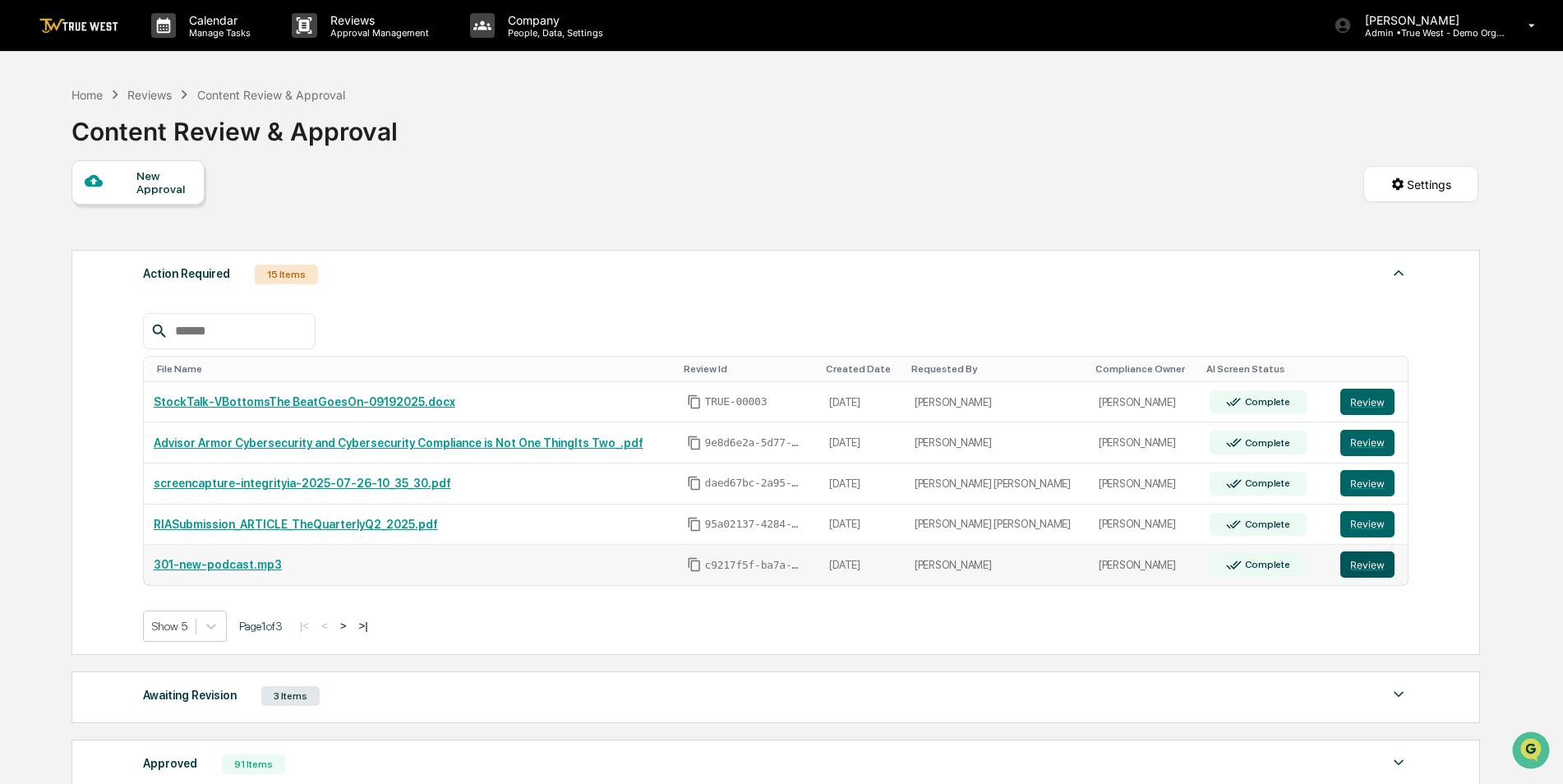
click at [1359, 566] on button "Review" at bounding box center [1367, 564] width 55 height 26
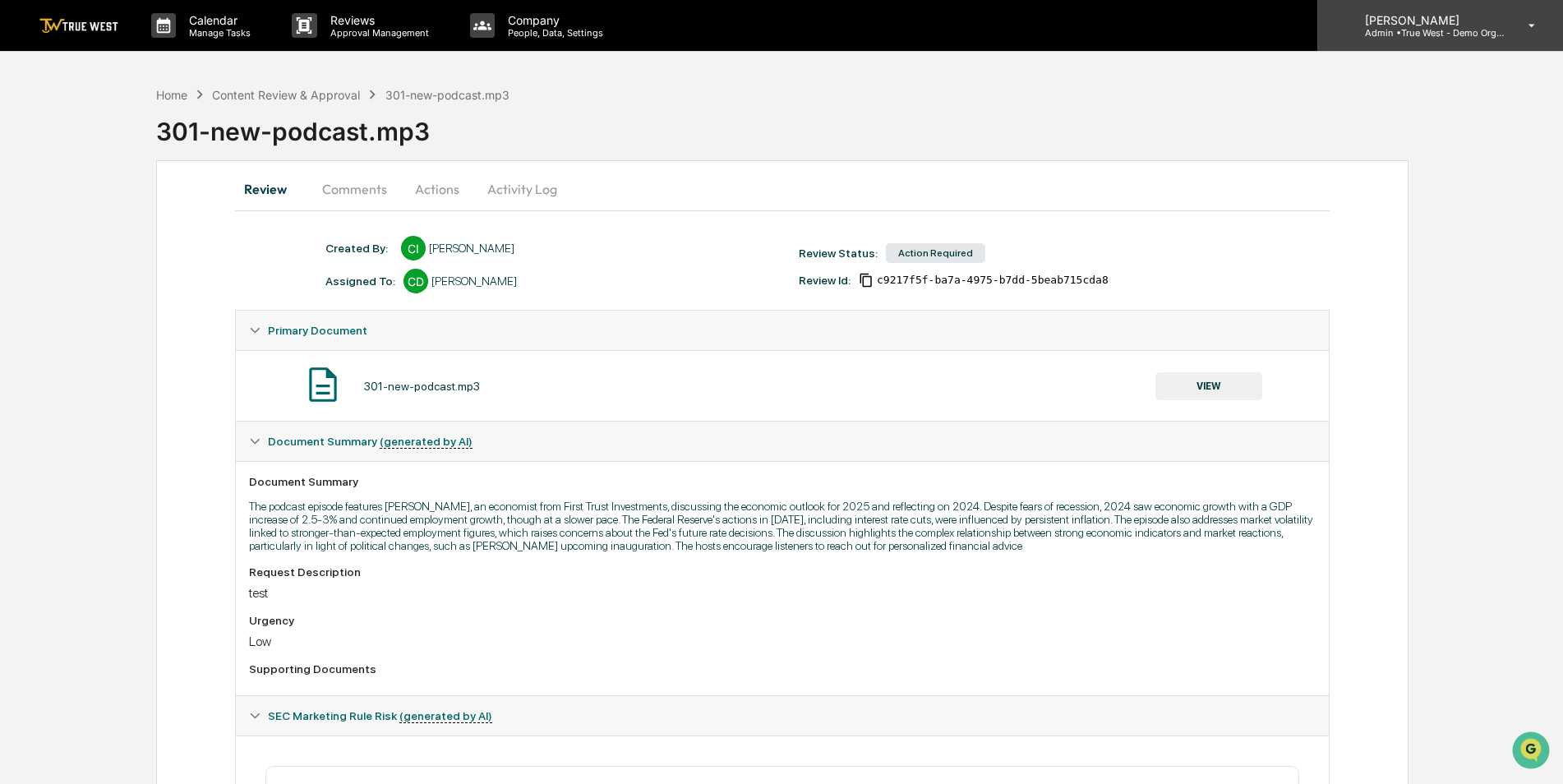
click at [1431, 39] on div "[PERSON_NAME] Admin • True West - Demo Organization" at bounding box center [1440, 25] width 245 height 51
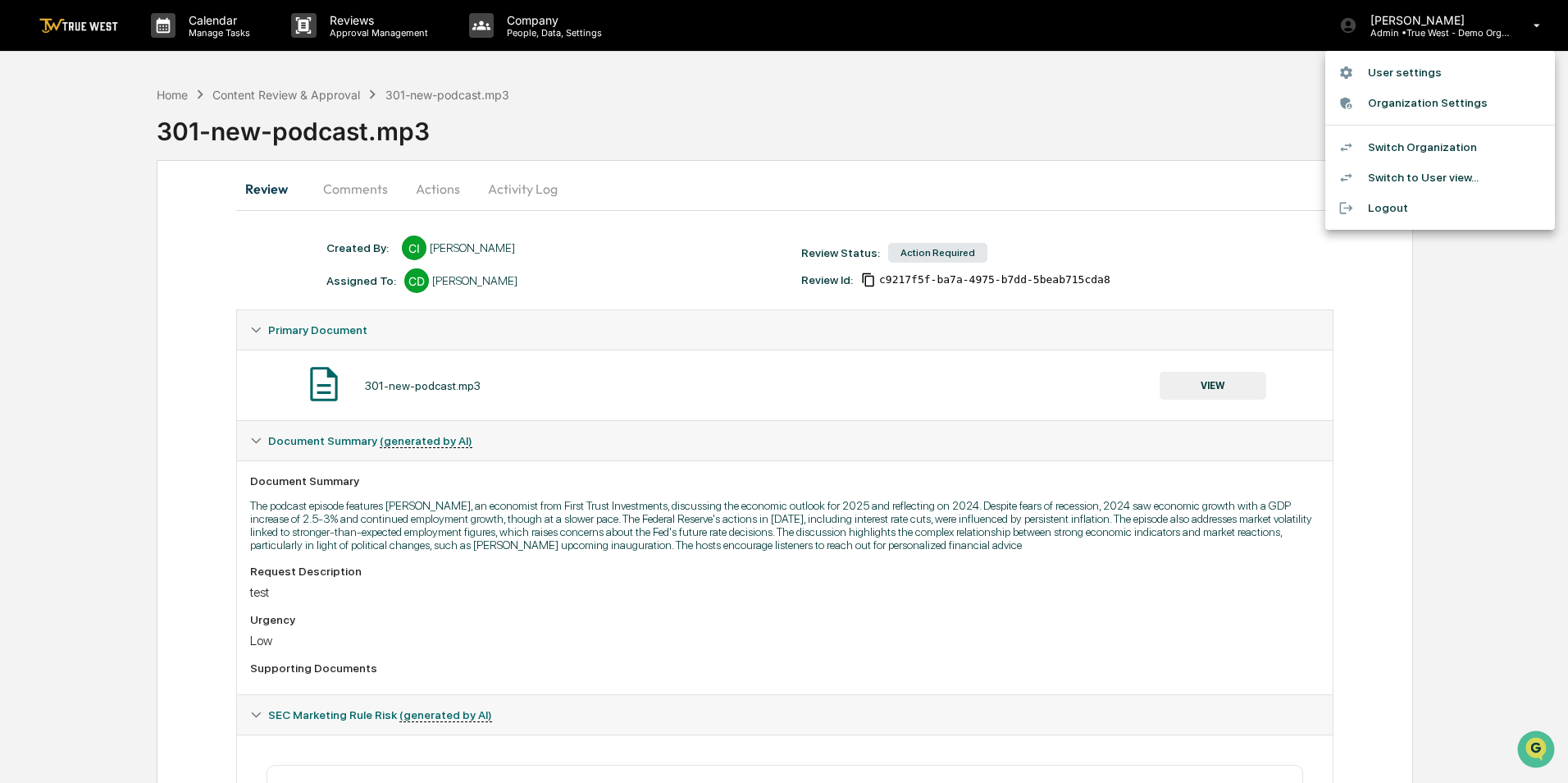
click at [206, 112] on div at bounding box center [784, 392] width 1568 height 783
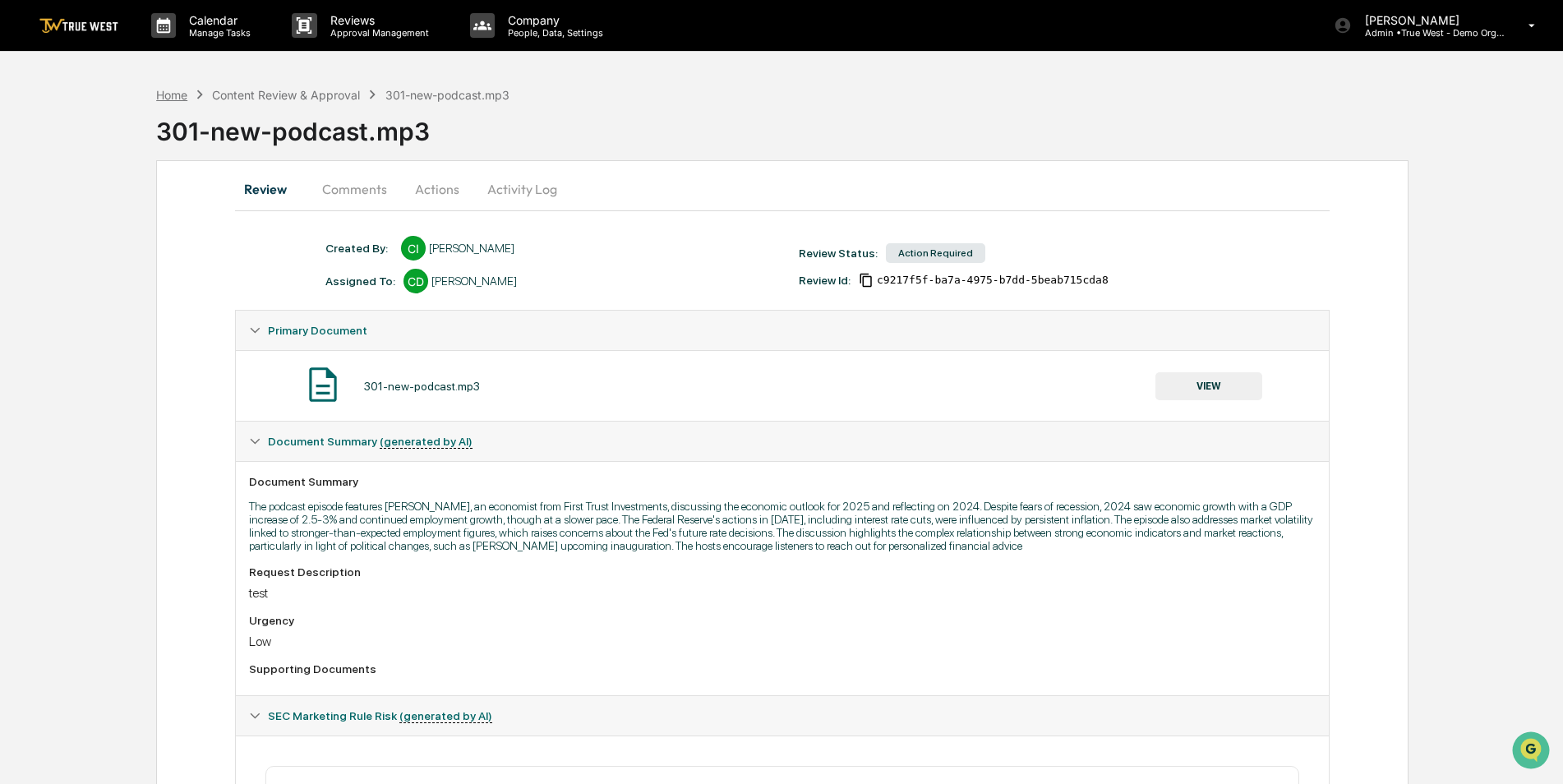
click at [172, 94] on div "Home" at bounding box center [171, 95] width 31 height 14
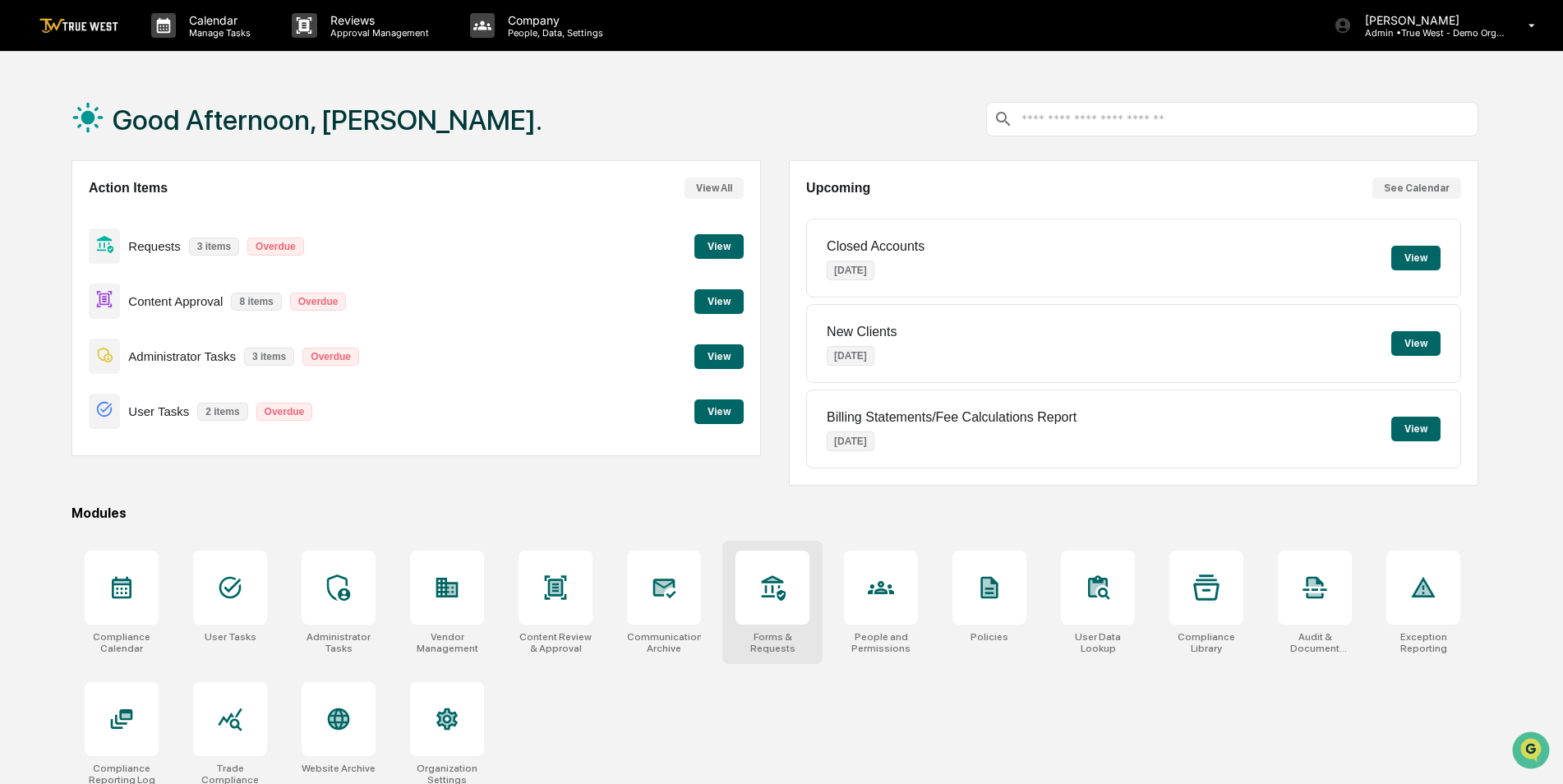
click at [772, 607] on div at bounding box center [772, 588] width 74 height 74
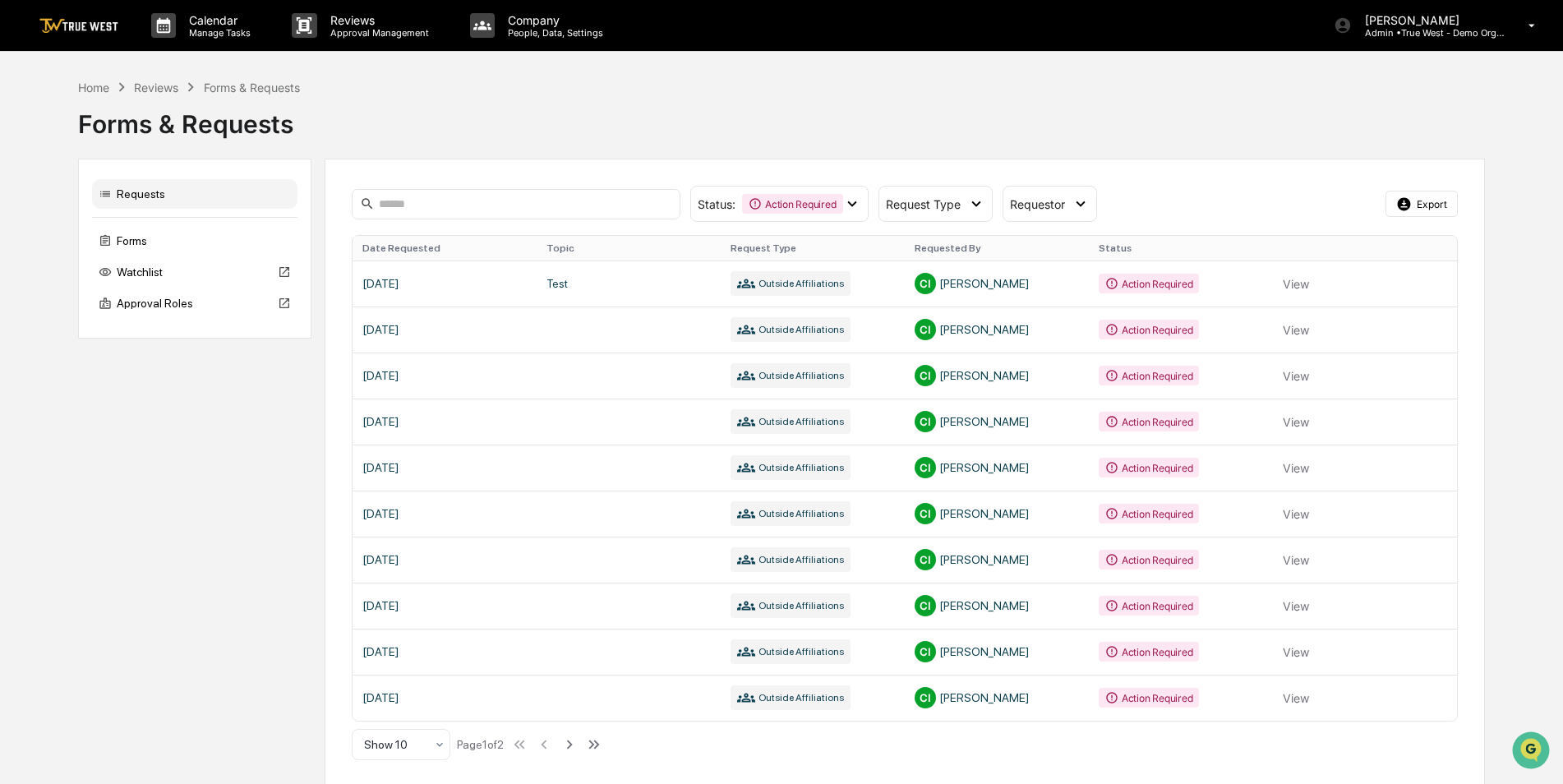
click at [127, 456] on div "Requests Forms Watchlist Approval Roles Status : Action Required Select/Deselec…" at bounding box center [782, 473] width 1407 height 629
click at [92, 83] on div "Home" at bounding box center [93, 87] width 31 height 14
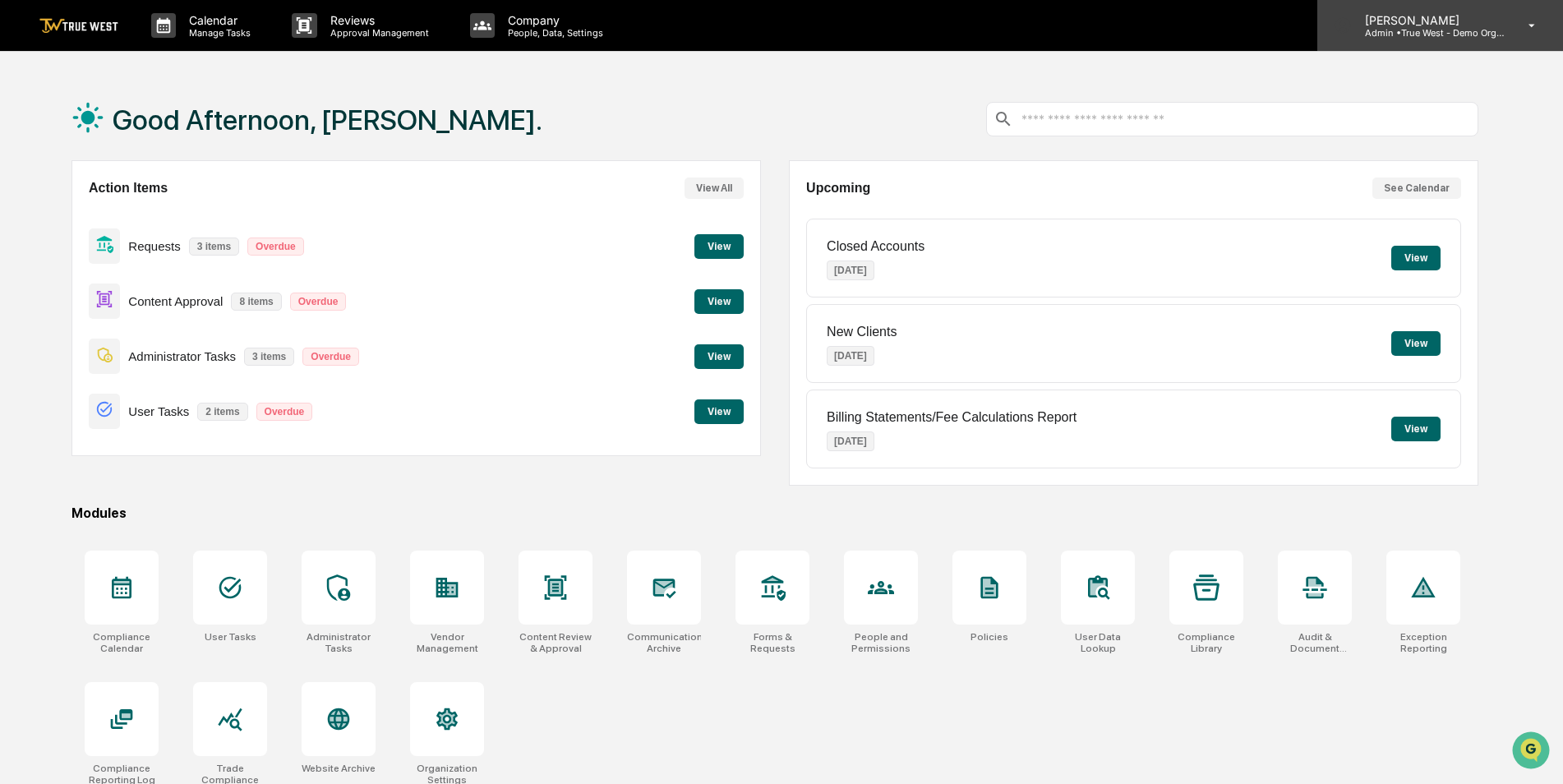
click at [1410, 22] on p "[PERSON_NAME]" at bounding box center [1429, 20] width 153 height 14
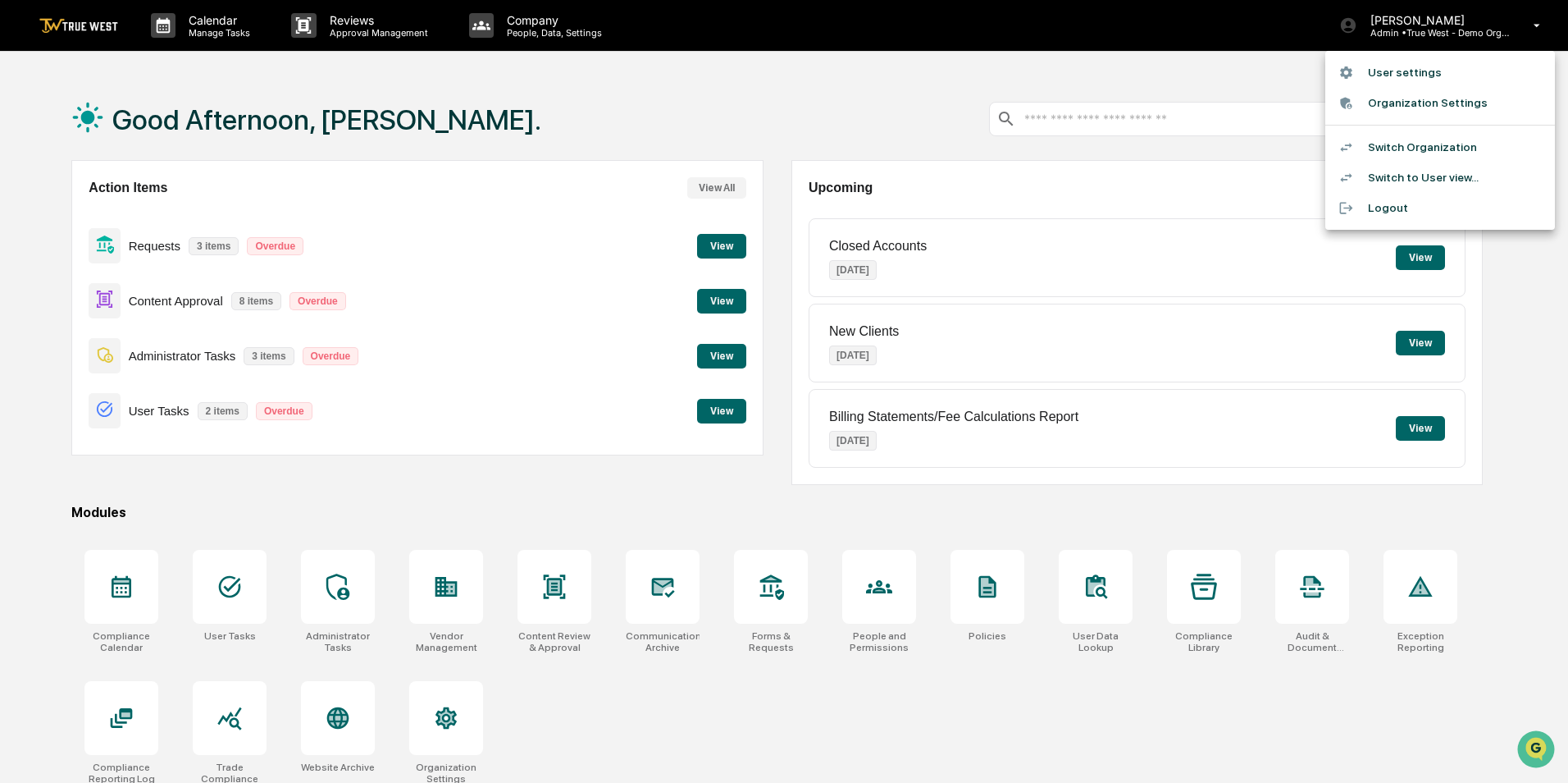
click at [1394, 143] on li "Switch Organization" at bounding box center [1439, 147] width 230 height 30
